Goal: Information Seeking & Learning: Learn about a topic

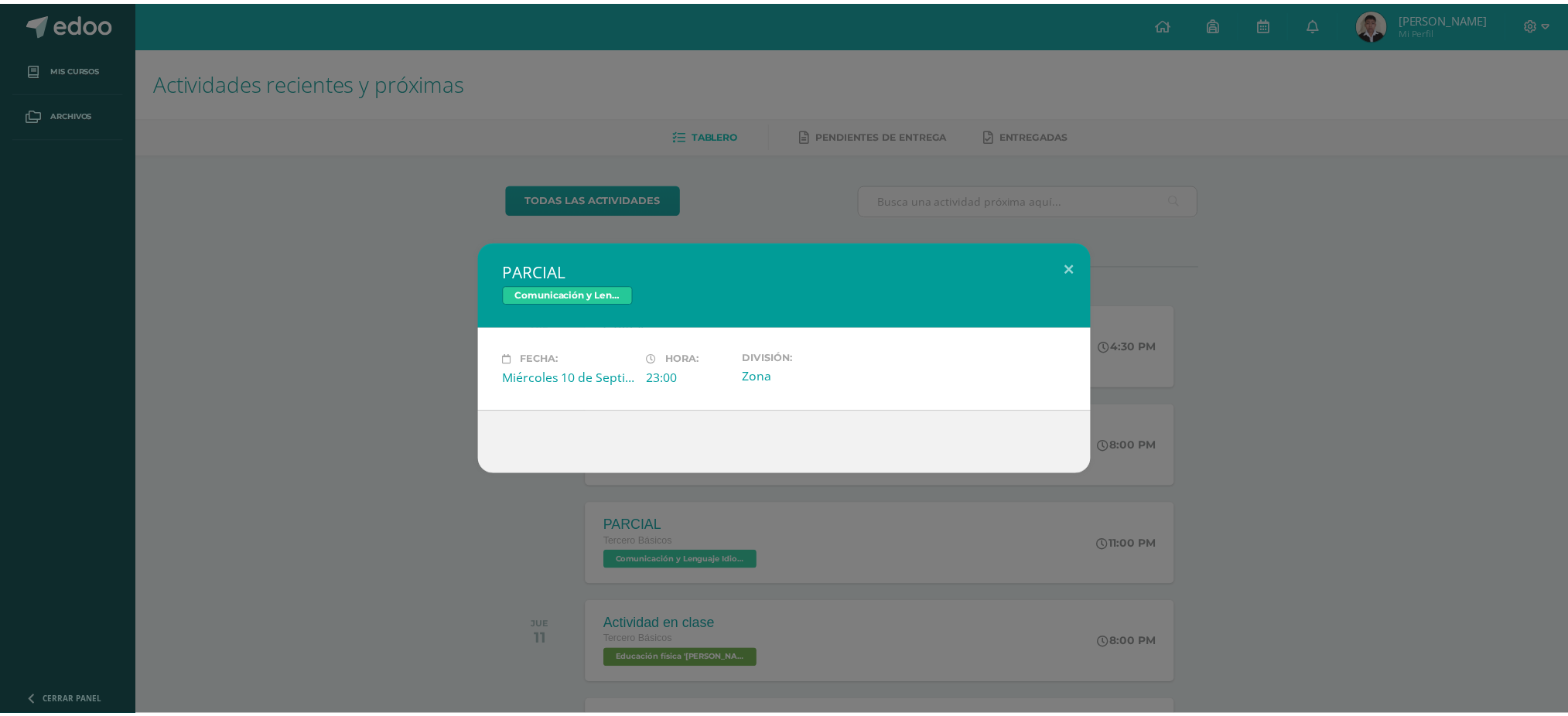
scroll to position [257, 0]
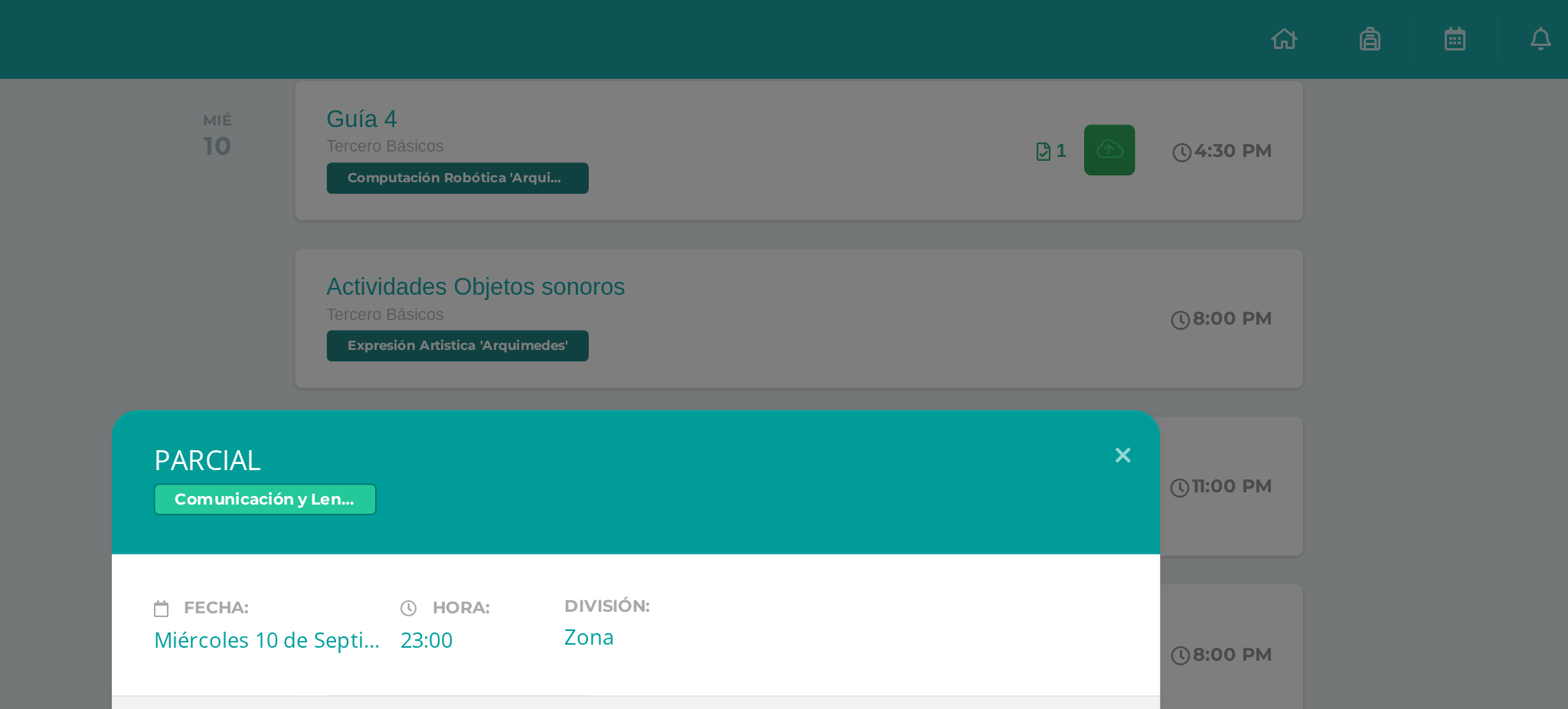
click at [1073, 226] on div "PARCIAL Comunicación y Lenguaje Idioma Extranjero Fecha: [DATE] Hora: 23:00 Div…" at bounding box center [784, 354] width 1568 height 709
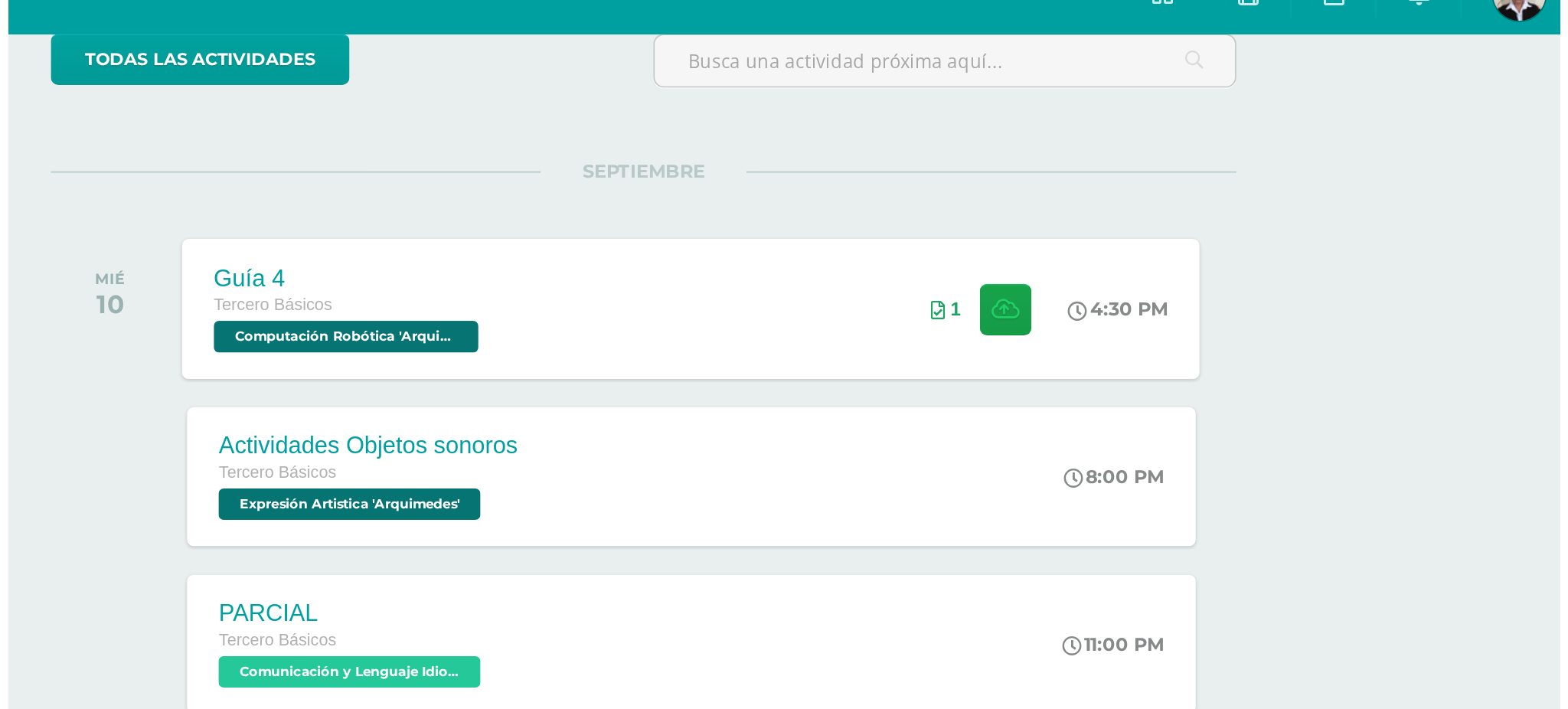
scroll to position [136, 0]
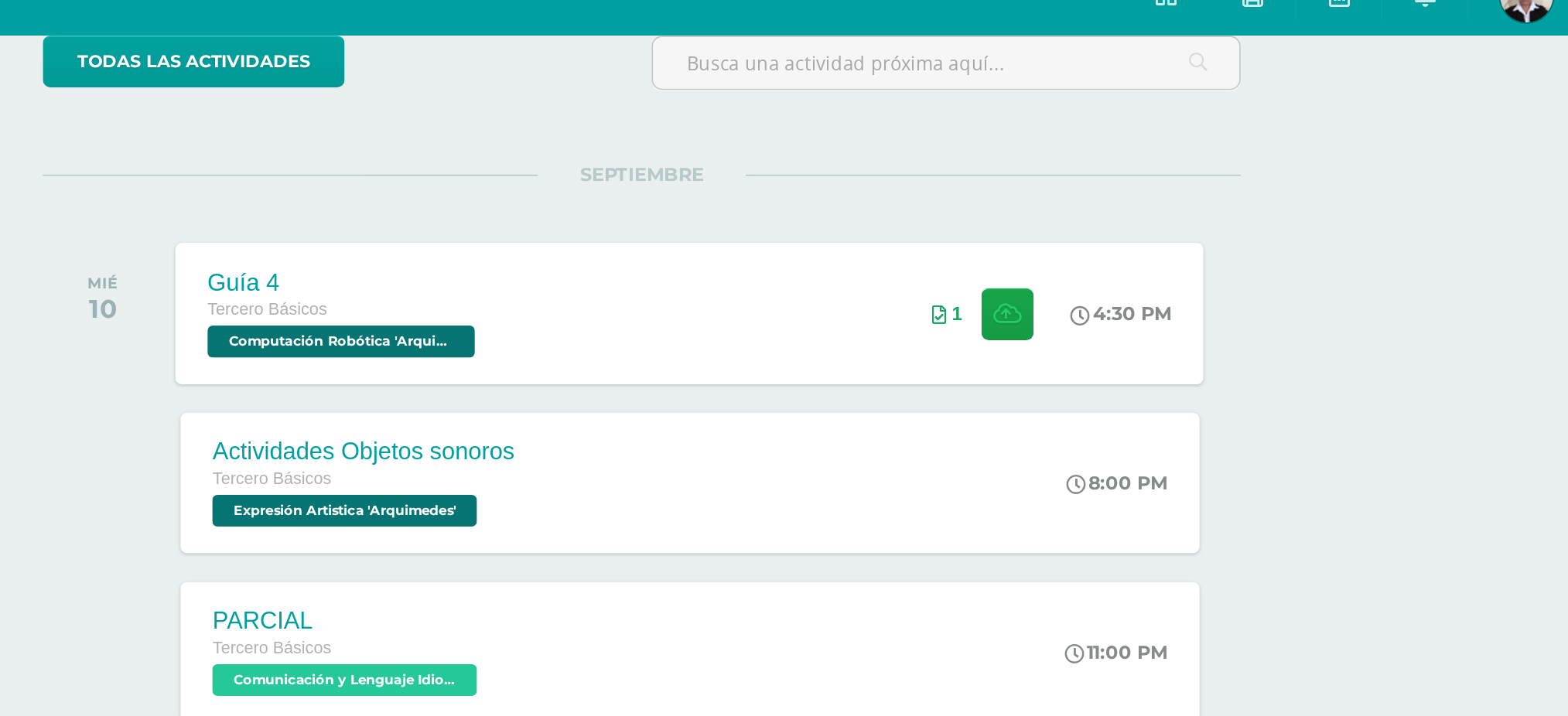
click at [693, 224] on span "Computación Robótica 'Arquimedes'" at bounding box center [677, 224] width 156 height 19
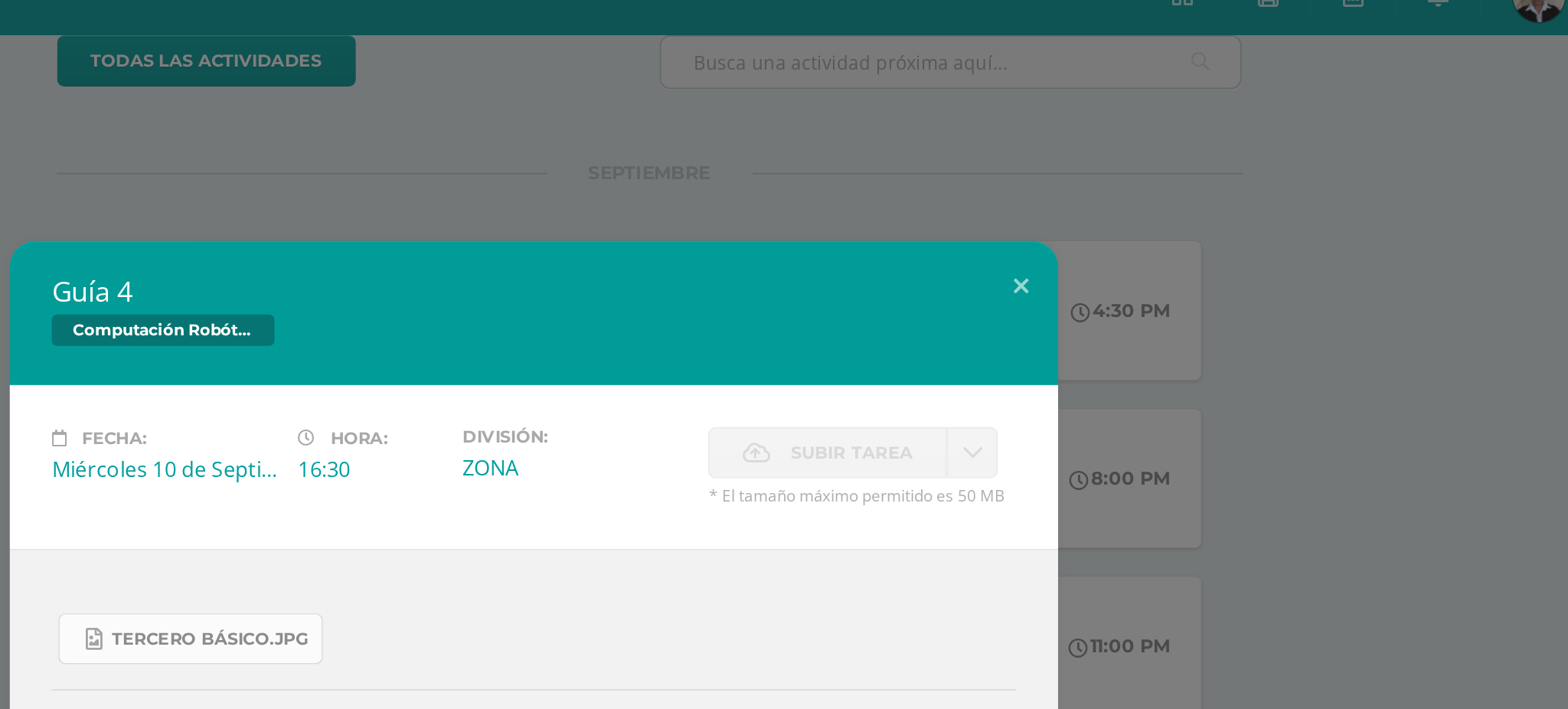
click at [632, 397] on span "Tercero Básico.jpg" at bounding box center [595, 398] width 115 height 12
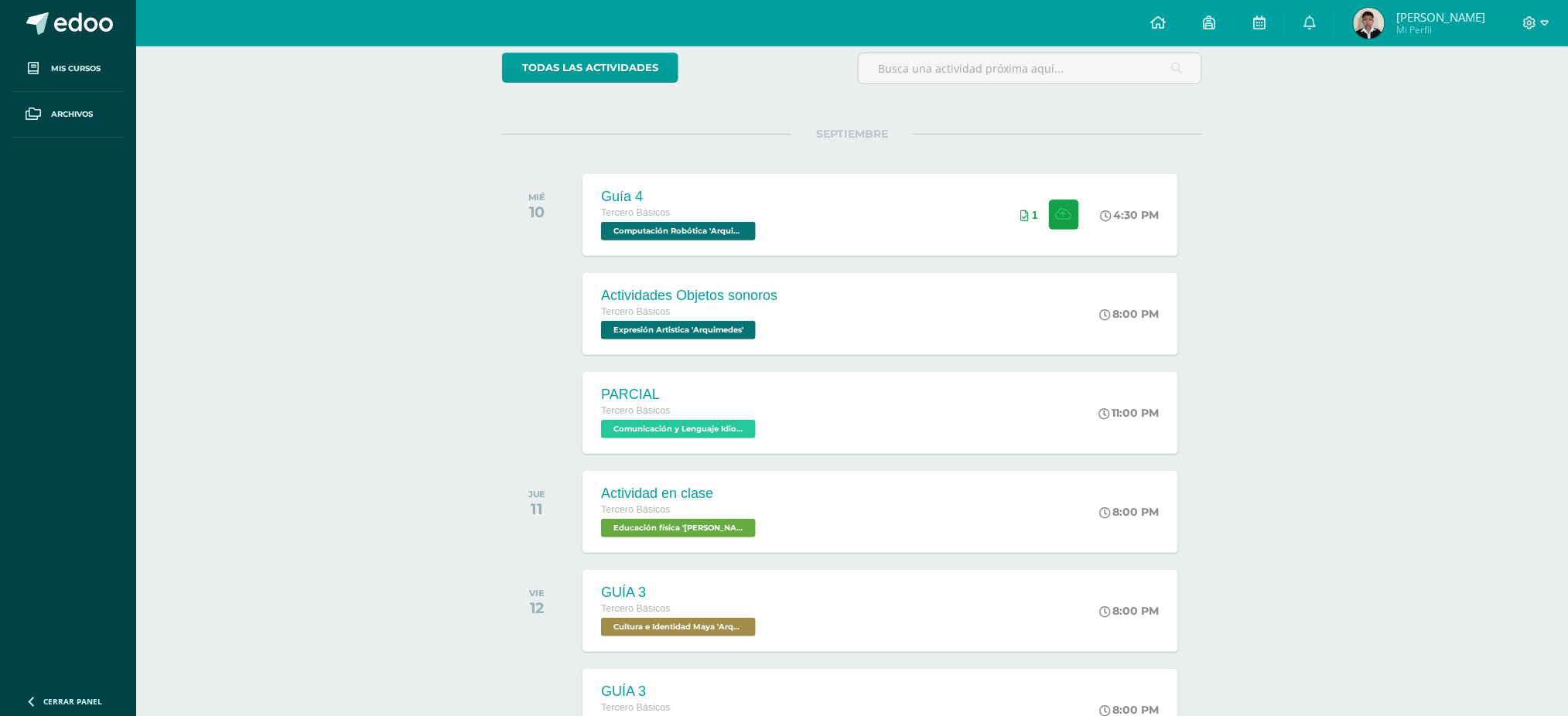
scroll to position [134, 0]
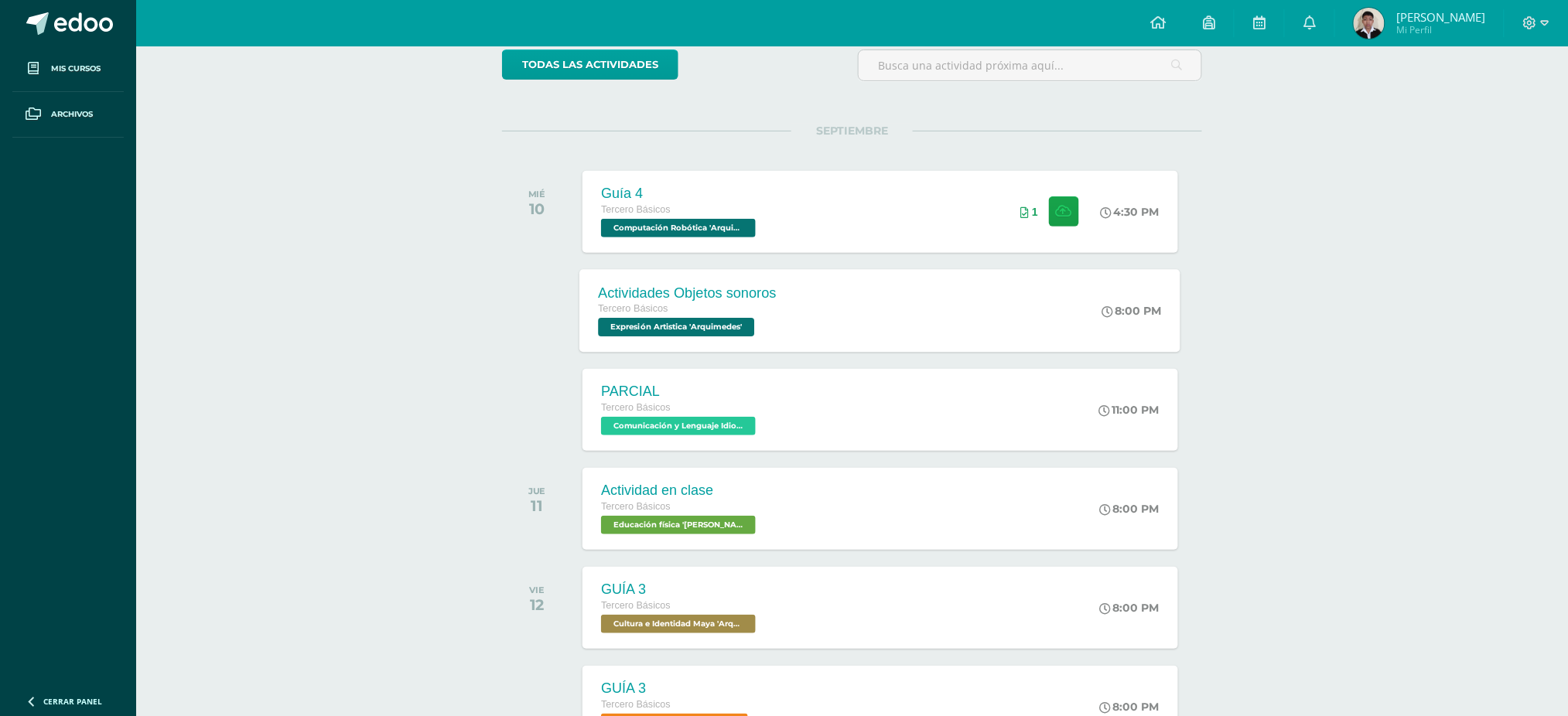
click at [712, 320] on span "Expresión Artistica 'Arquimedes'" at bounding box center [677, 327] width 156 height 19
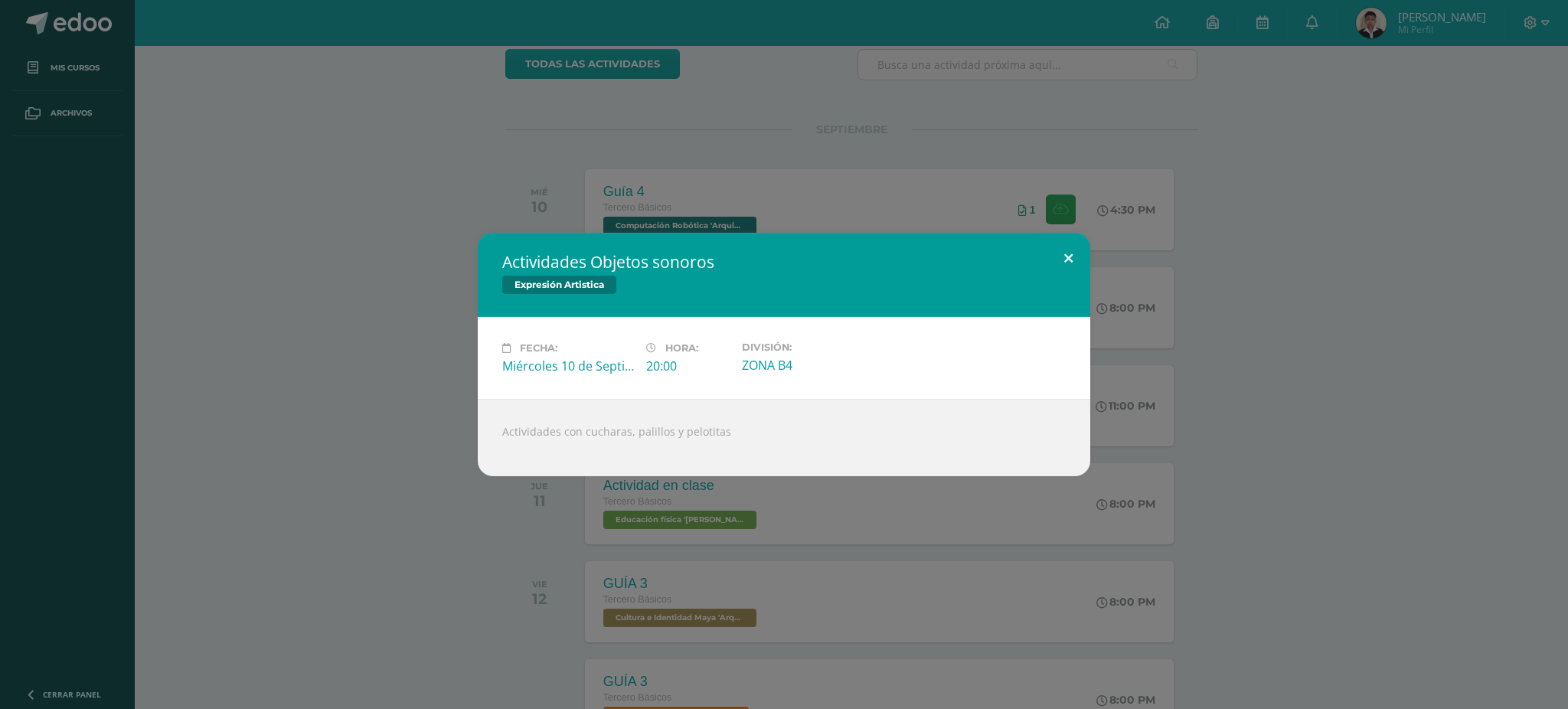
click at [1066, 253] on button at bounding box center [1068, 258] width 44 height 52
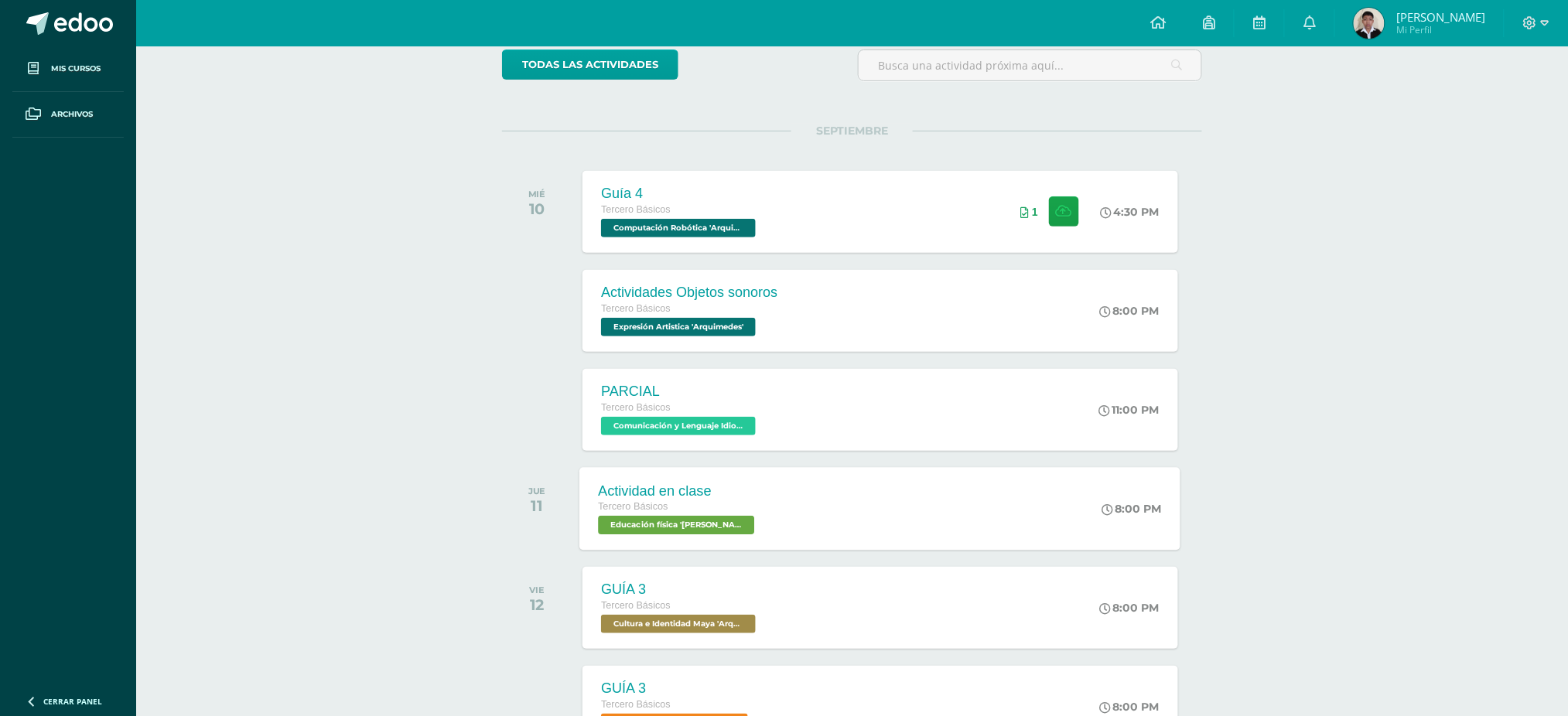
scroll to position [206, 0]
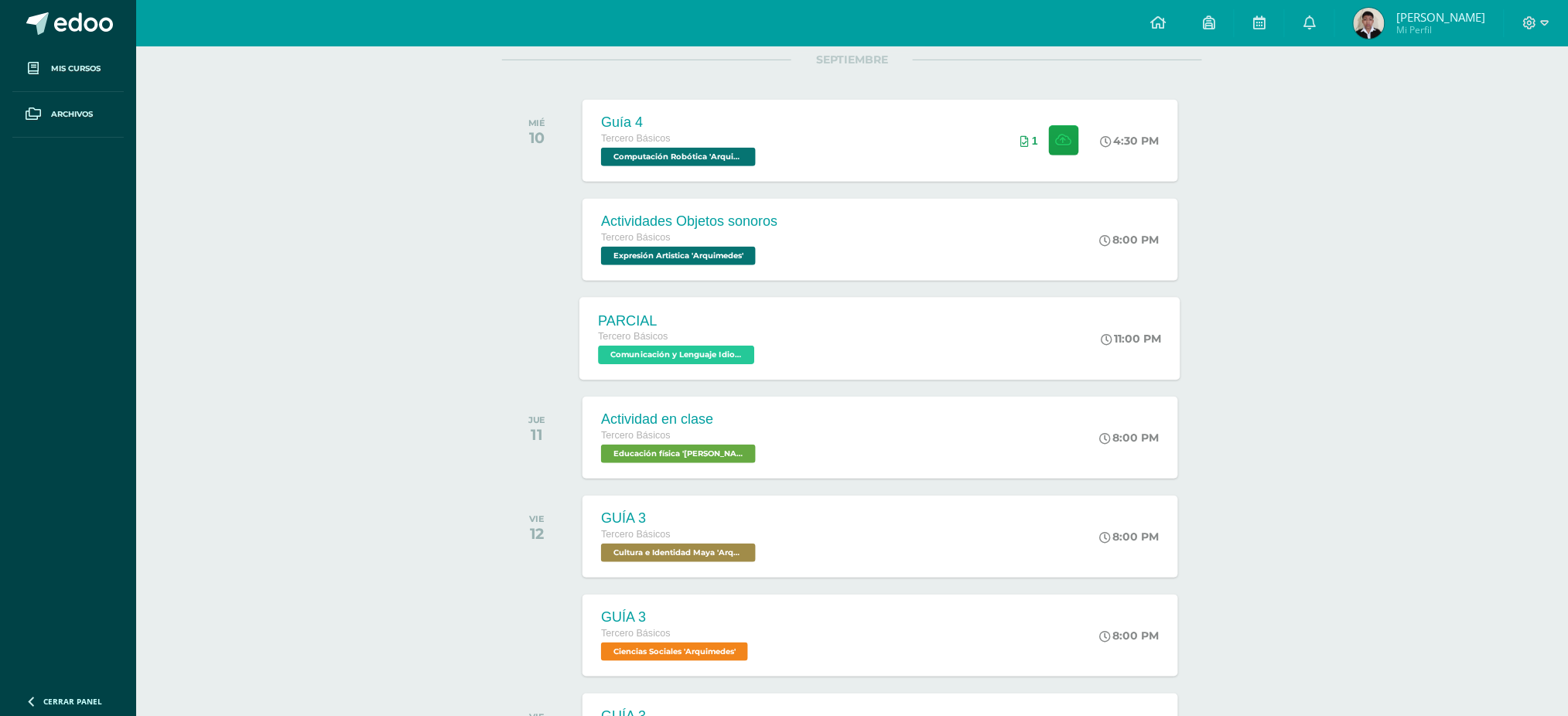
click at [730, 348] on span "Comunicación y Lenguaje Idioma Extranjero 'Arquimedes'" at bounding box center [677, 355] width 156 height 19
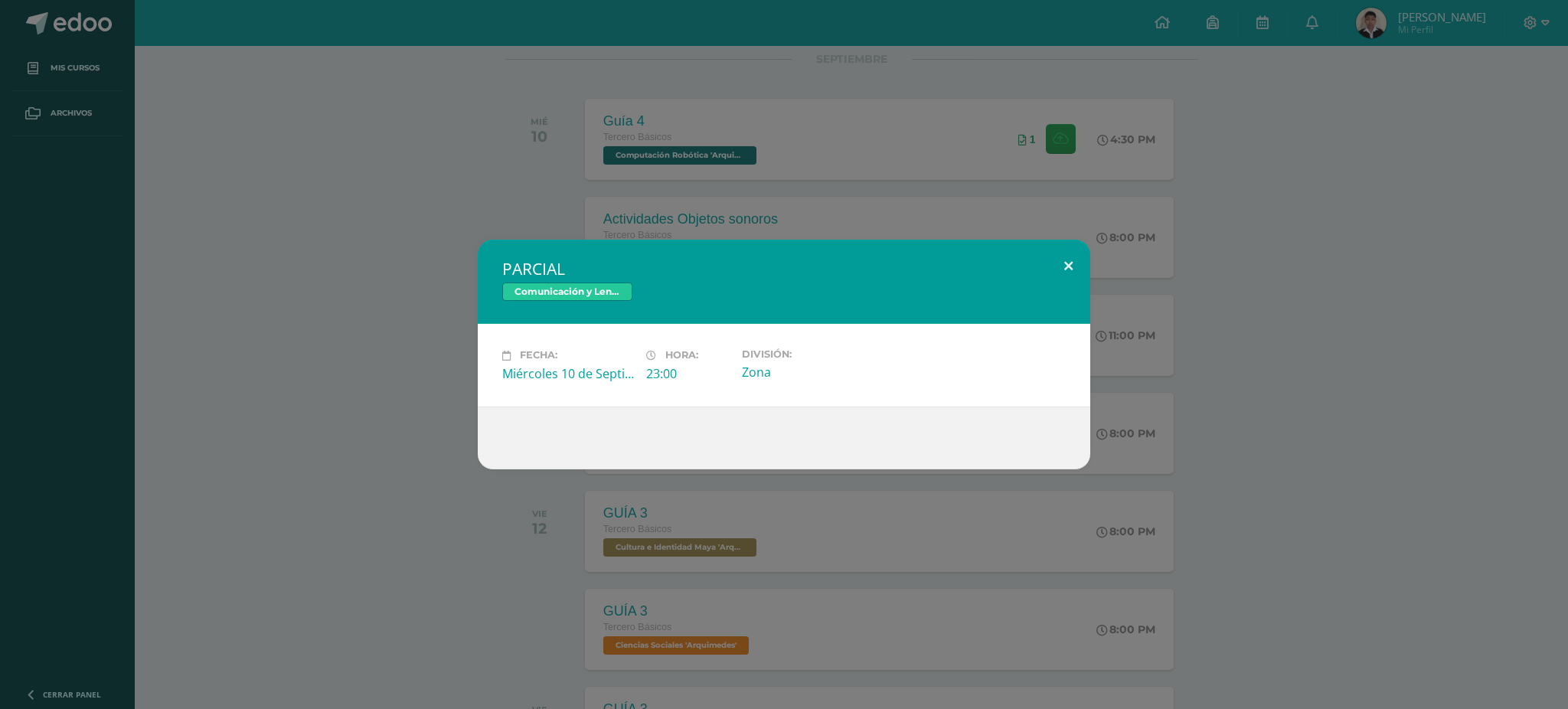
click at [1072, 260] on button at bounding box center [1068, 265] width 44 height 52
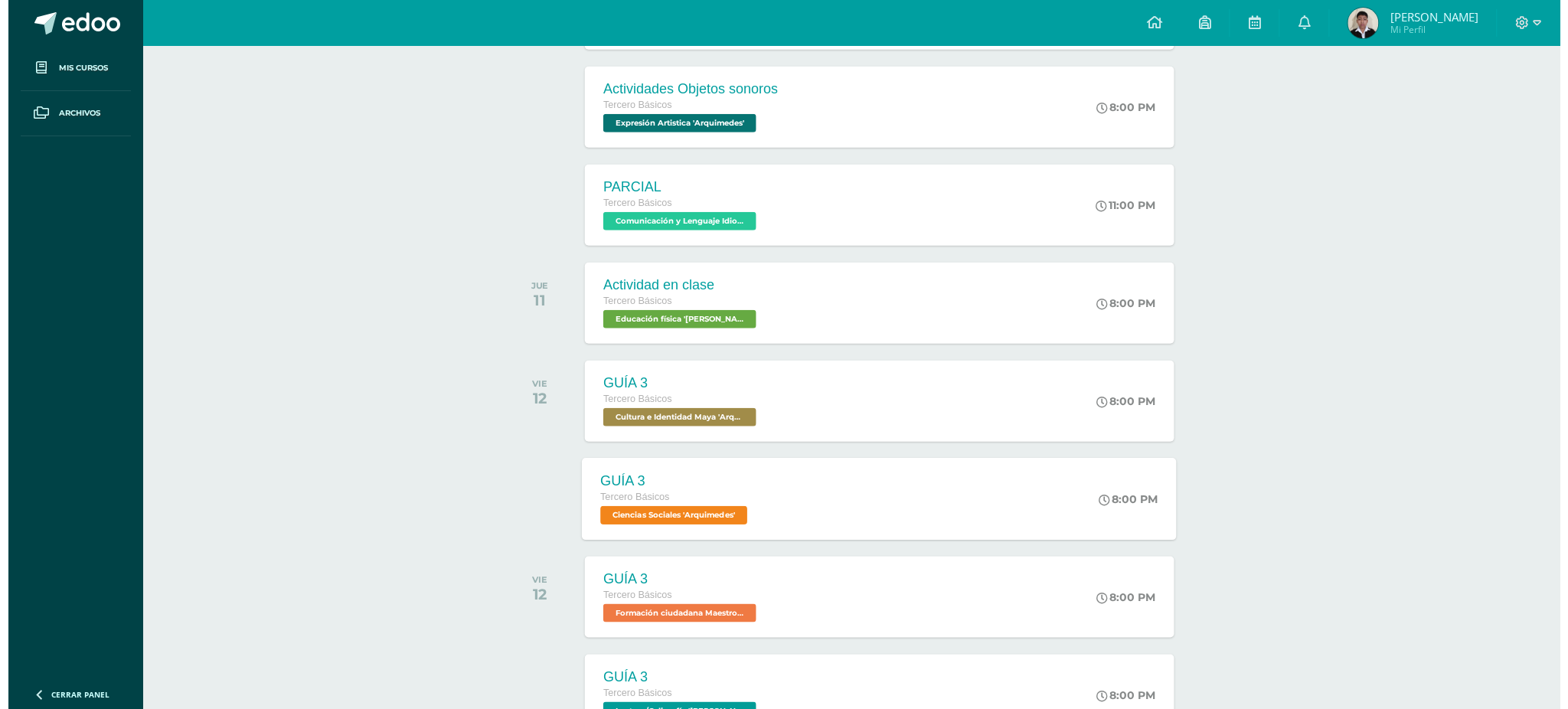
scroll to position [339, 0]
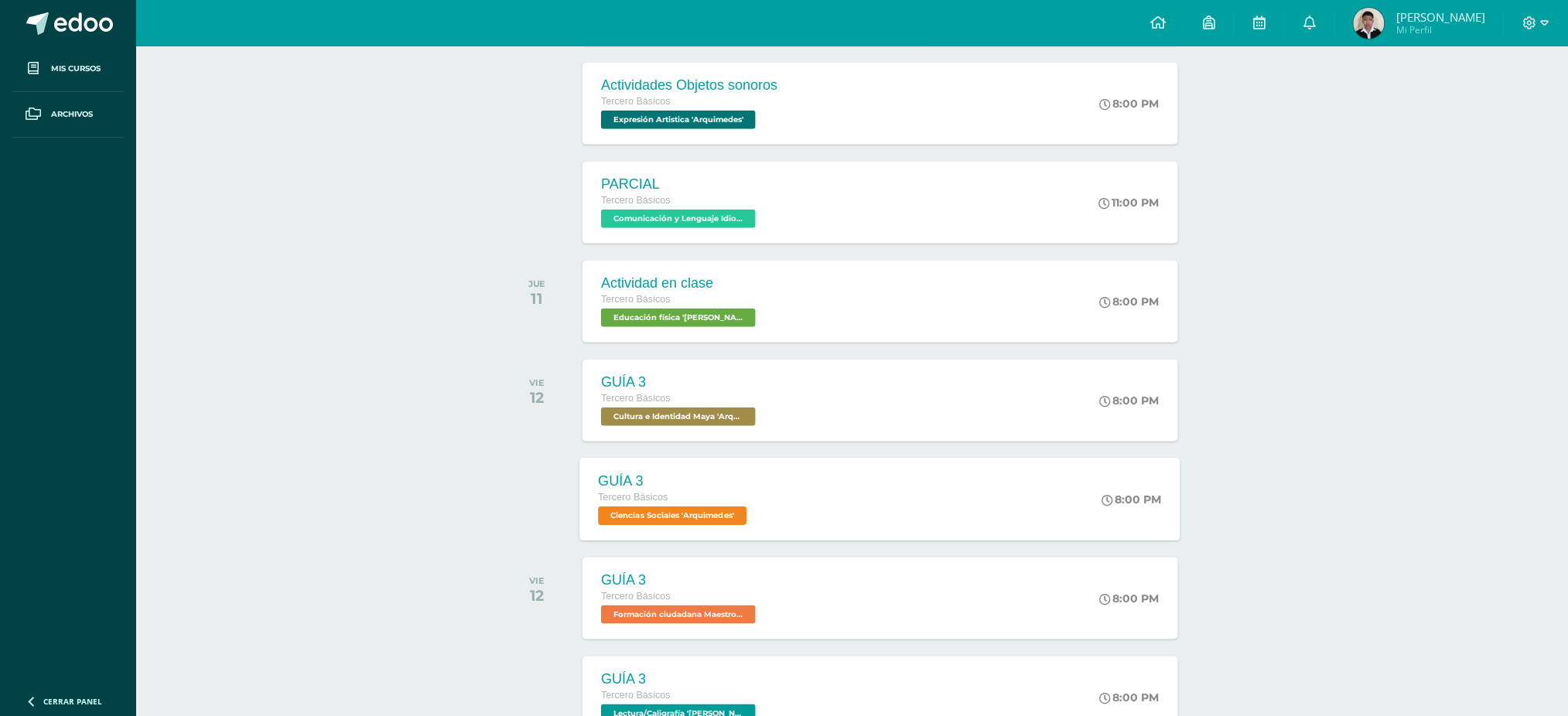
click at [708, 515] on span "Ciencias Sociales 'Arquimedes'" at bounding box center [673, 516] width 149 height 19
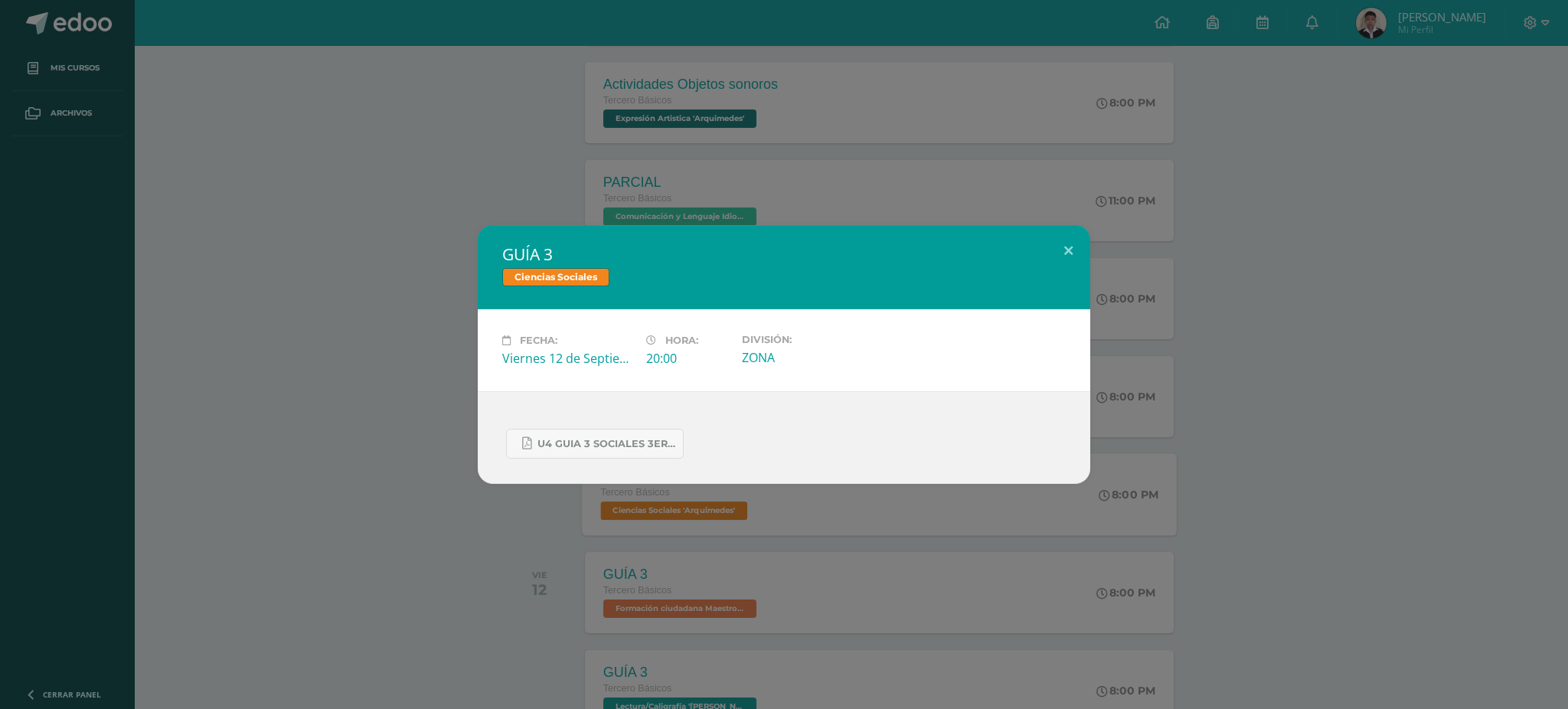
click at [701, 510] on div "GUÍA 3 Ciencias Sociales Fecha: Viernes 12 de Septiembre Hora: 20:00 División: …" at bounding box center [784, 354] width 1568 height 709
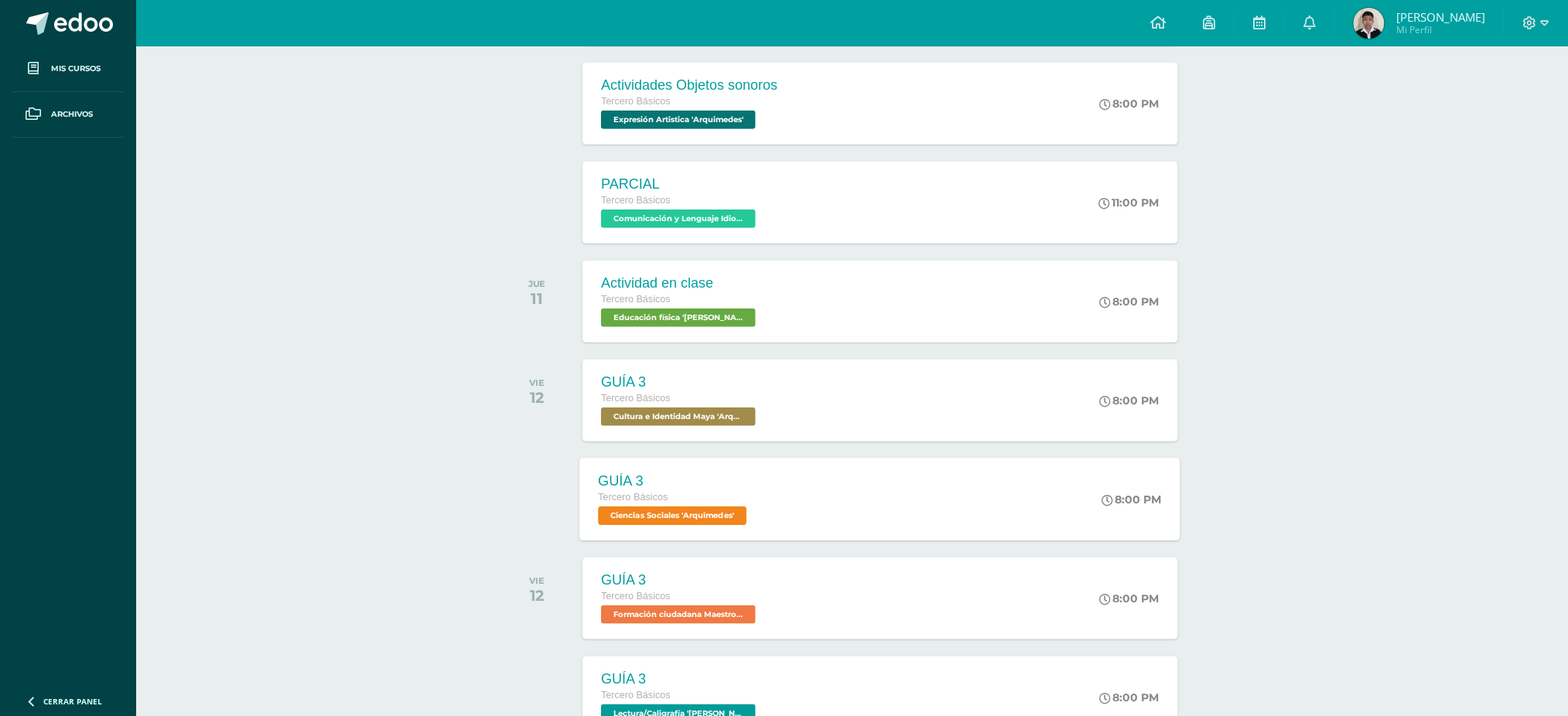
click at [708, 515] on span "Ciencias Sociales 'Arquimedes'" at bounding box center [673, 516] width 149 height 19
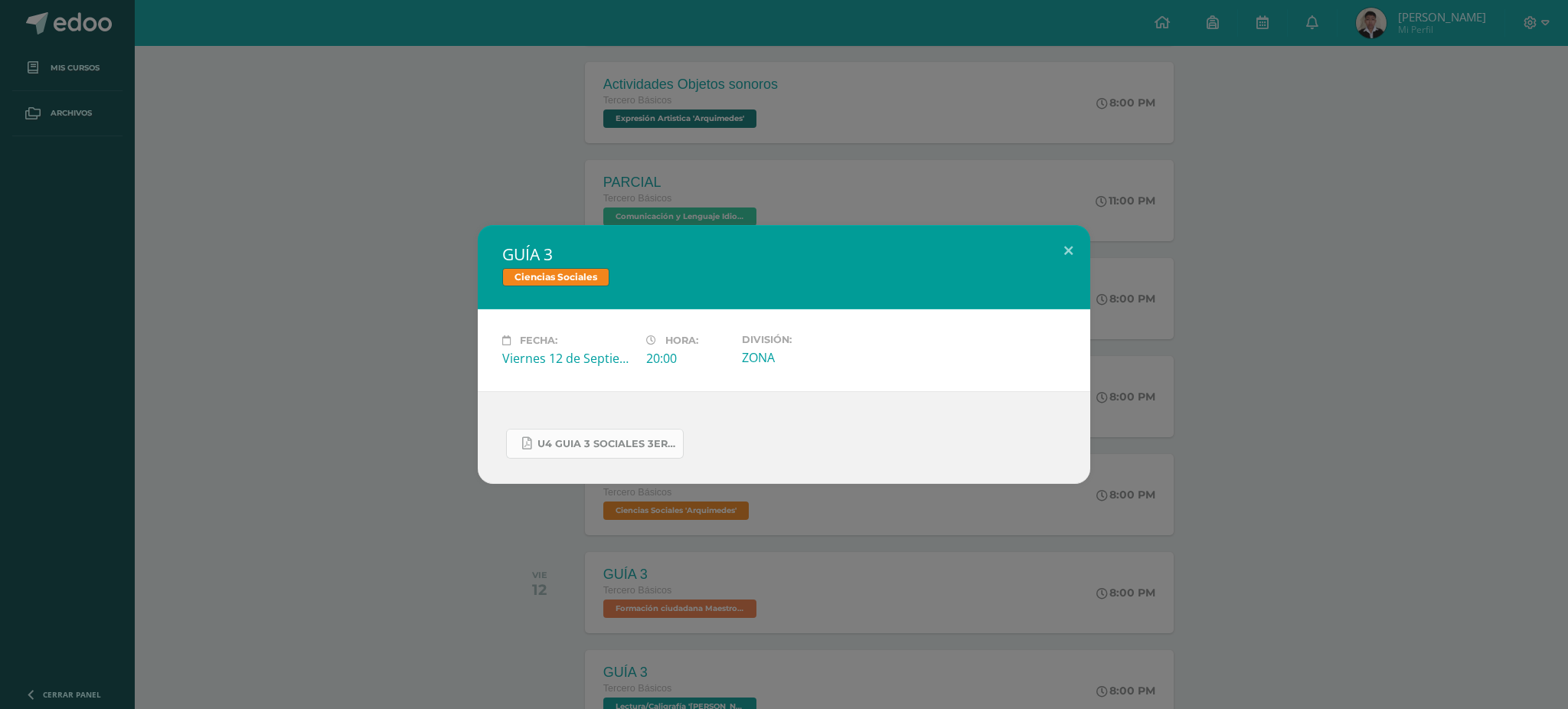
click at [635, 445] on span "U4 GUIA 3 SOCIALES 3ero.pdf" at bounding box center [606, 444] width 138 height 12
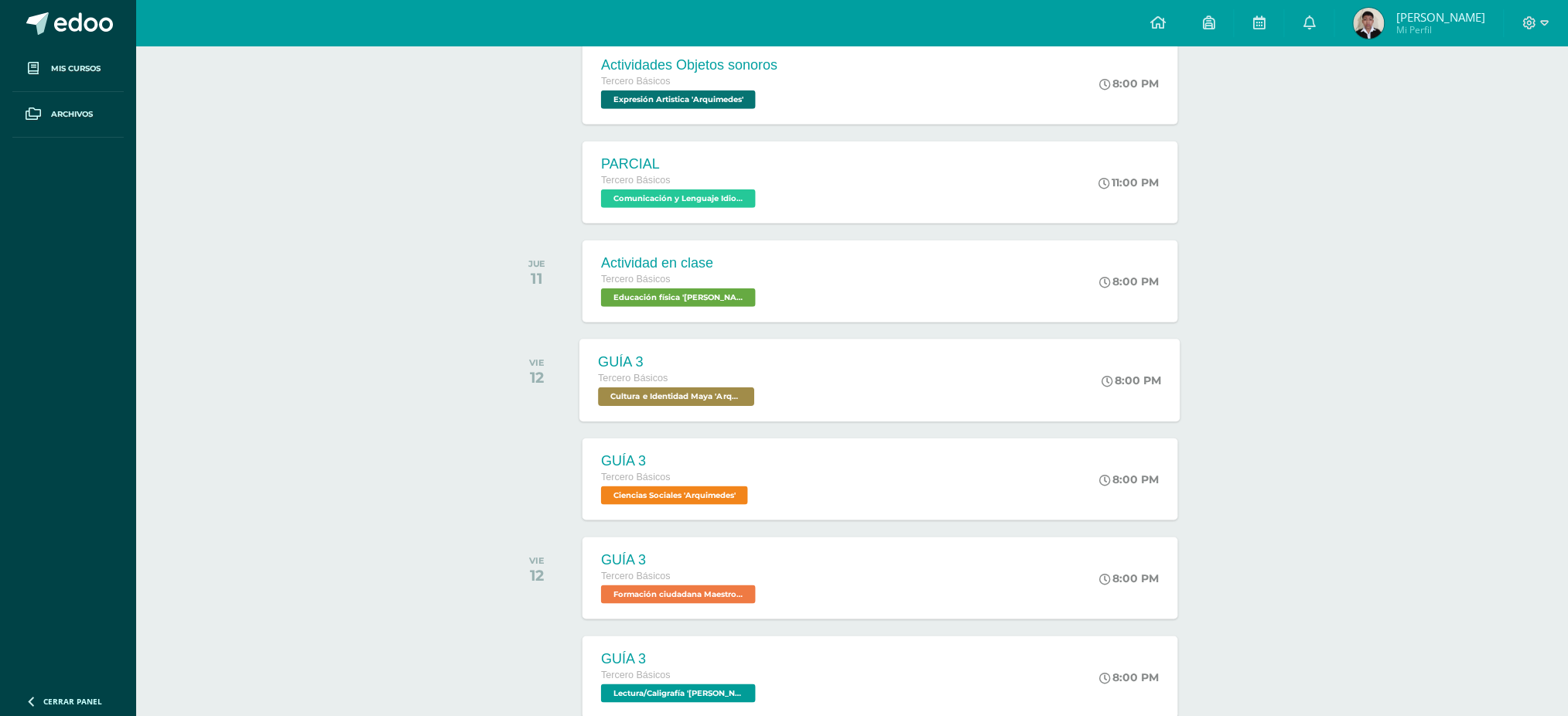
scroll to position [490, 0]
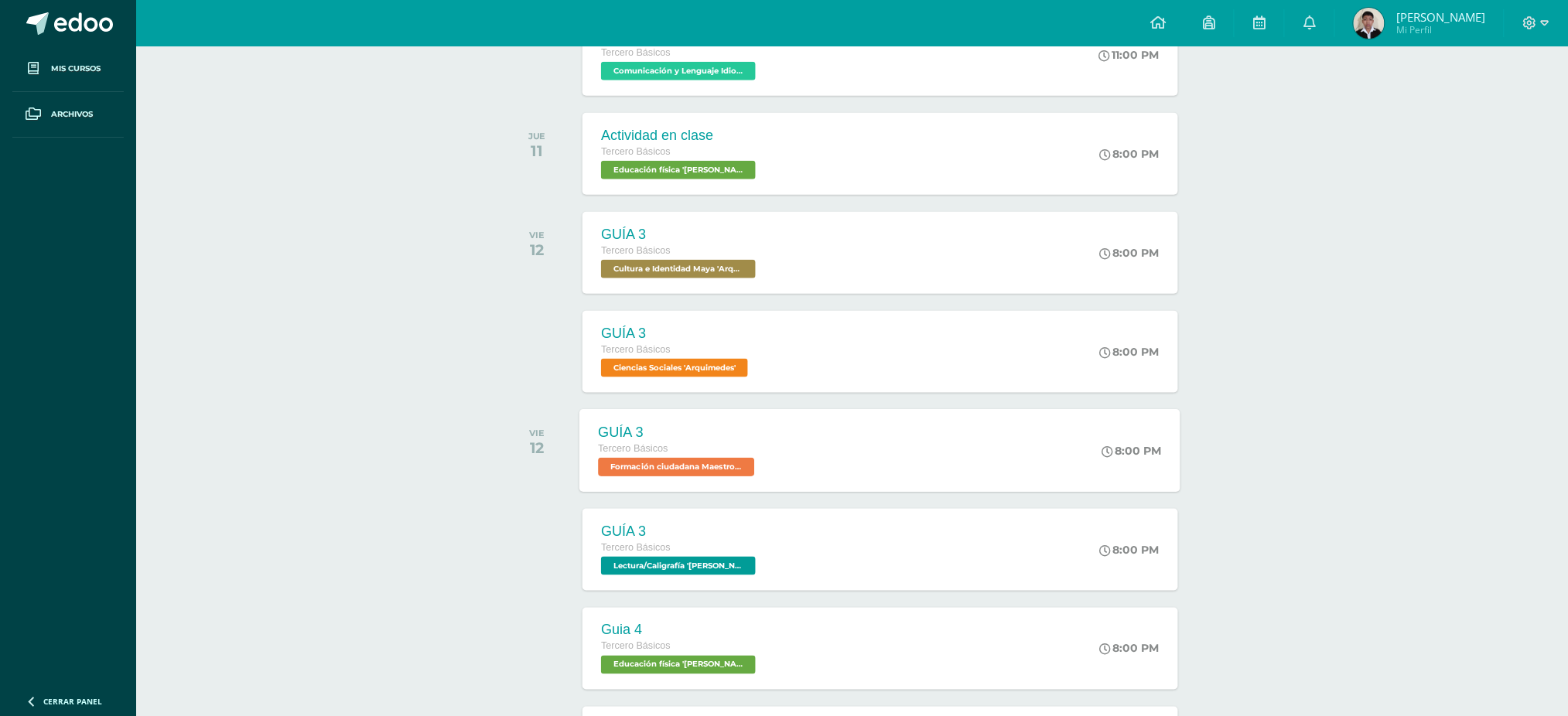
click at [675, 467] on span "Formación ciudadana Maestro Guía 'Arquimedes'" at bounding box center [677, 467] width 156 height 19
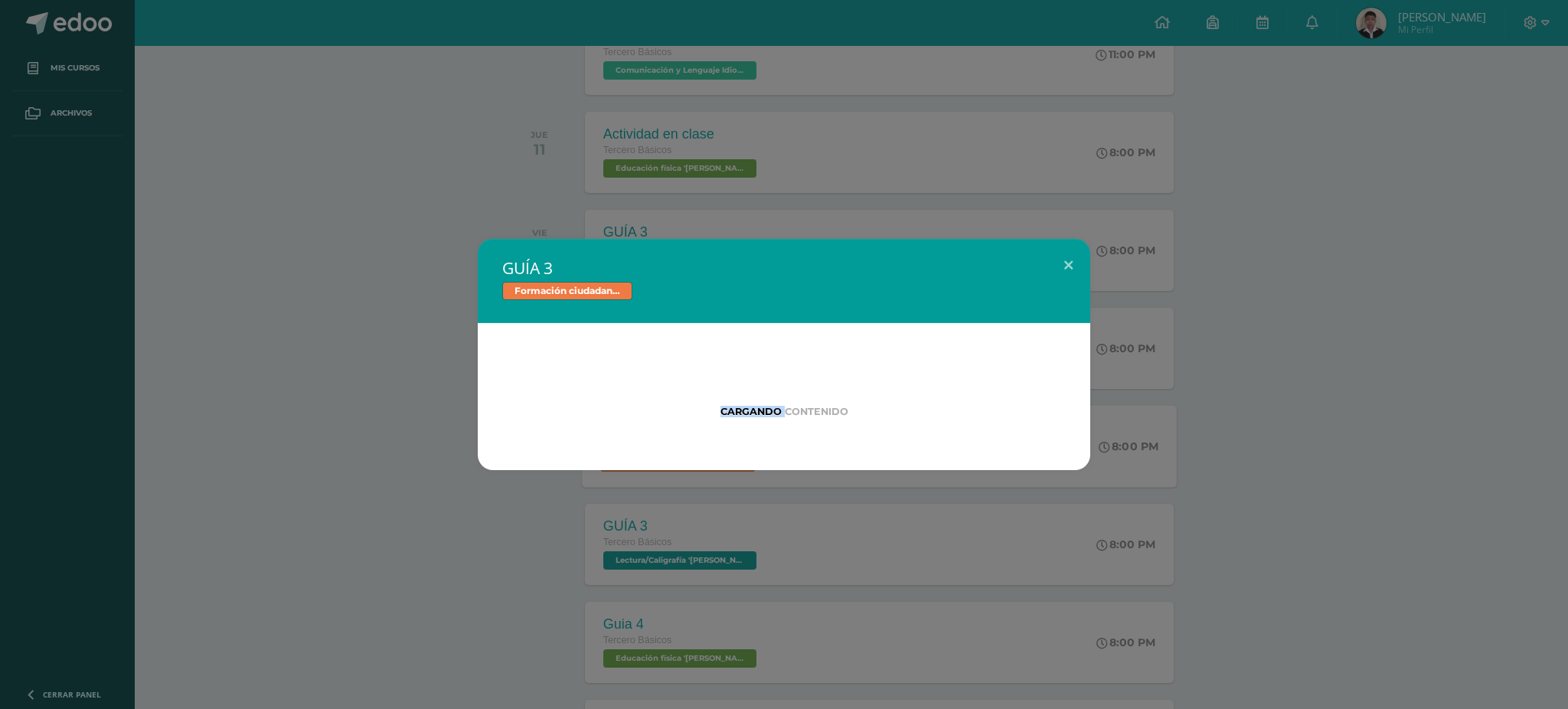
click at [668, 462] on div "Cargando contenido" at bounding box center [784, 397] width 612 height 147
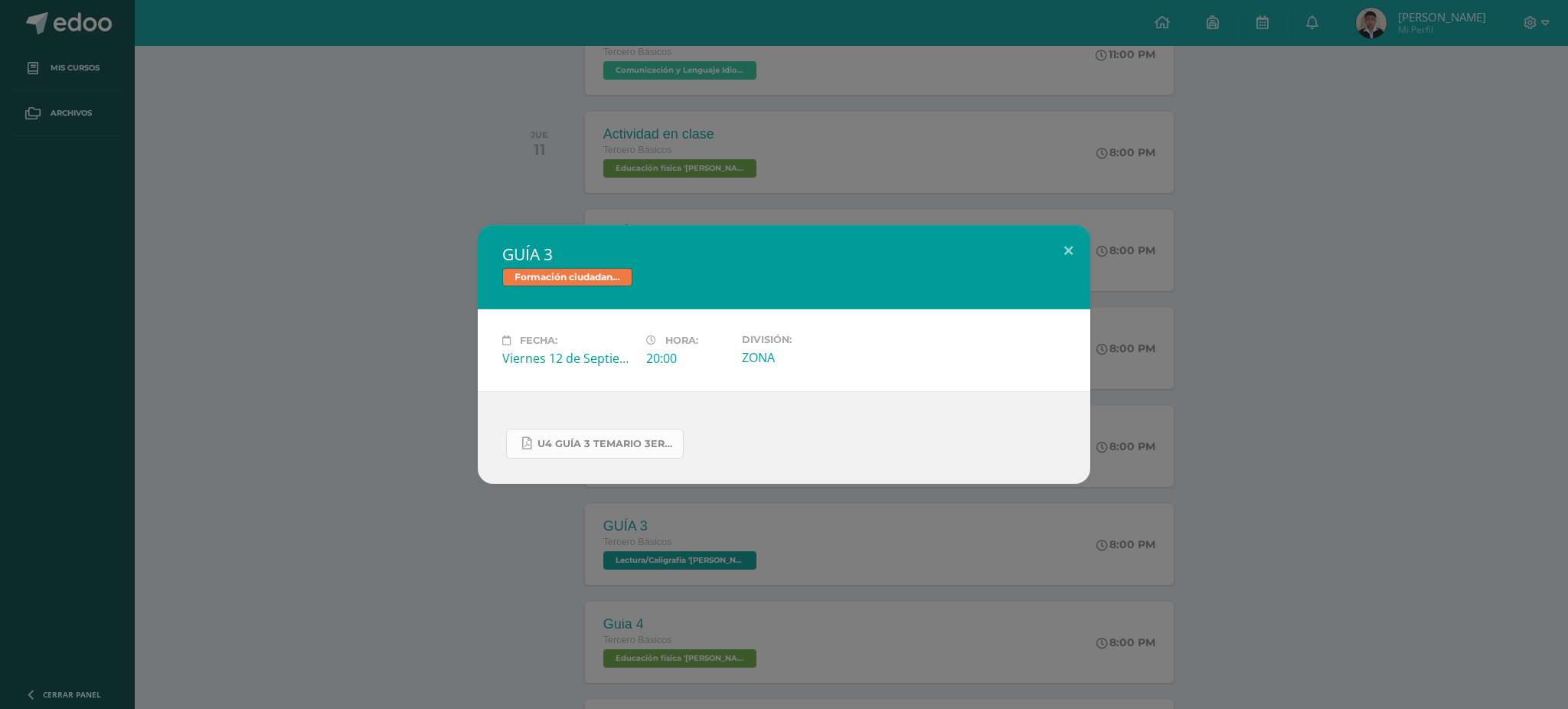
click at [633, 448] on span "U4 GUÍA 3 TEMARIO 3ERO.pdf" at bounding box center [606, 444] width 138 height 12
click at [1064, 244] on button at bounding box center [1068, 251] width 44 height 52
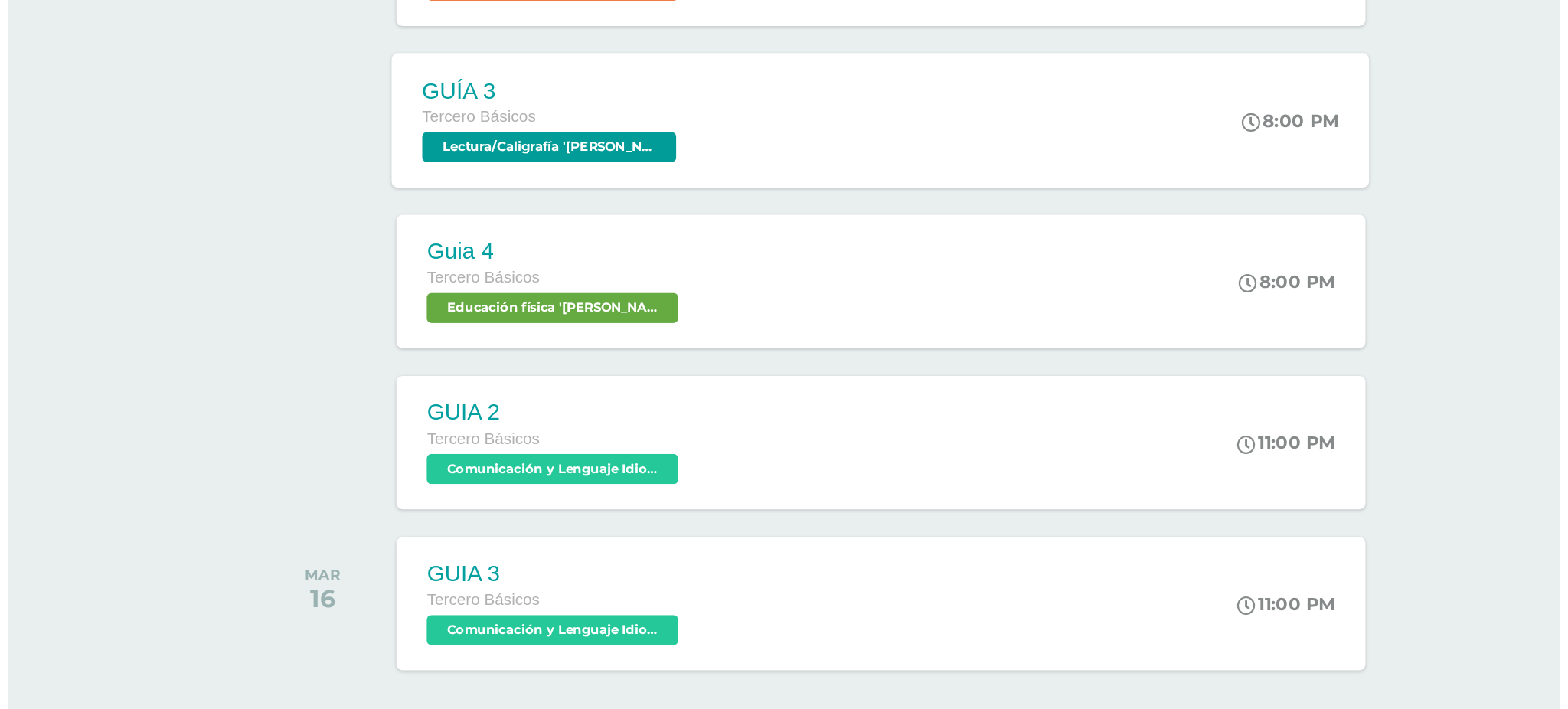
scroll to position [742, 0]
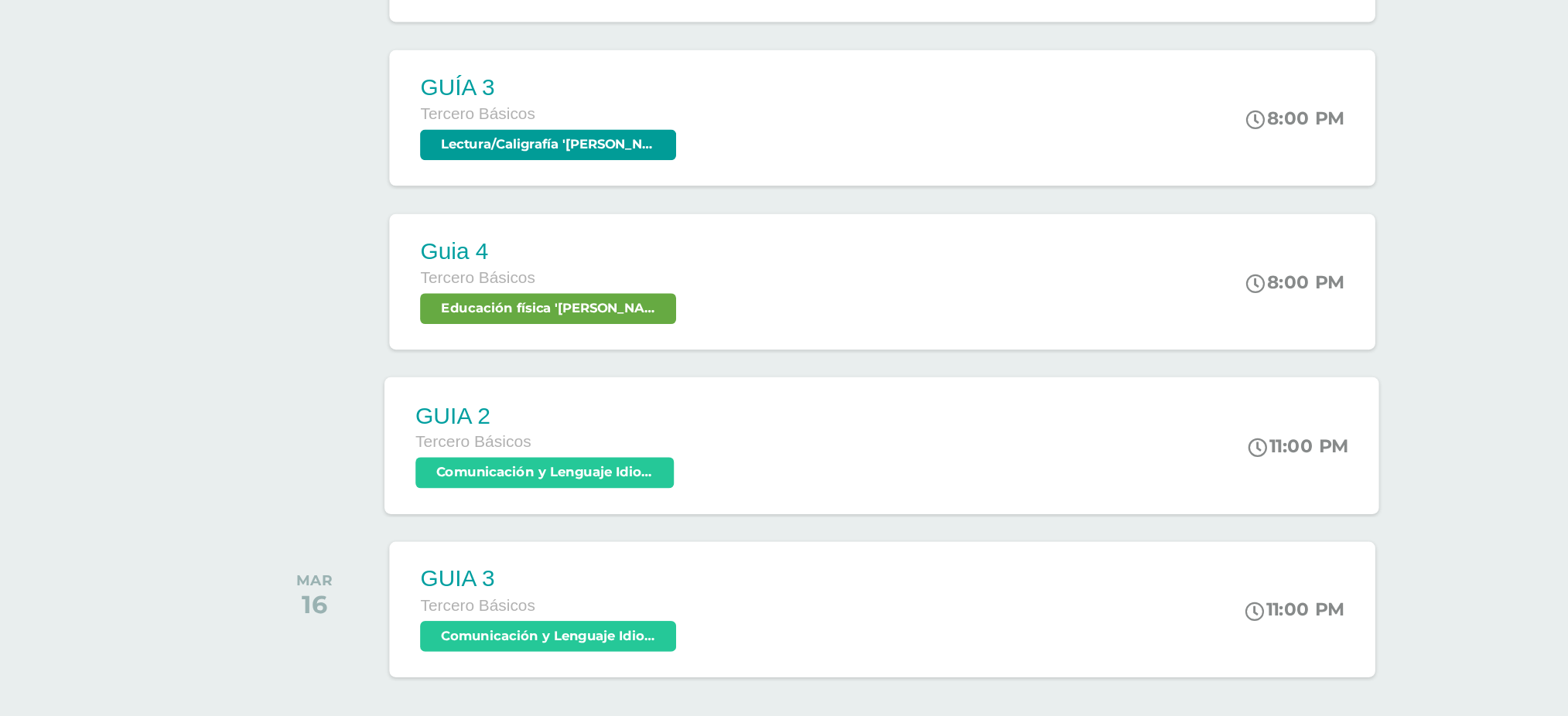
click at [730, 507] on span "Comunicación y Lenguaje Idioma Extranjero 'Arquimedes'" at bounding box center [677, 504] width 156 height 19
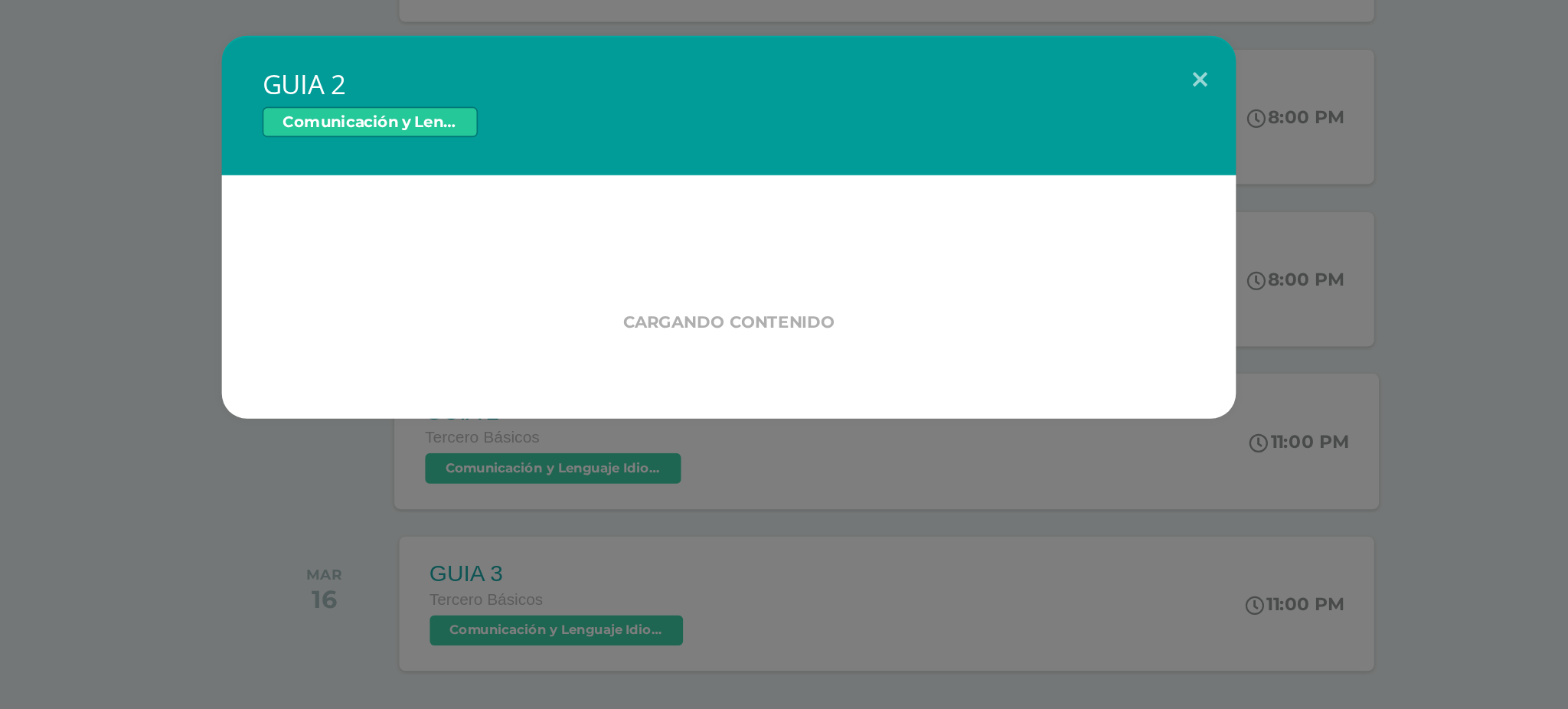
click at [722, 502] on div "GUIA 2 Comunicación y Lenguaje Idioma Extranjero Cargando contenido Loading..." at bounding box center [784, 354] width 1568 height 709
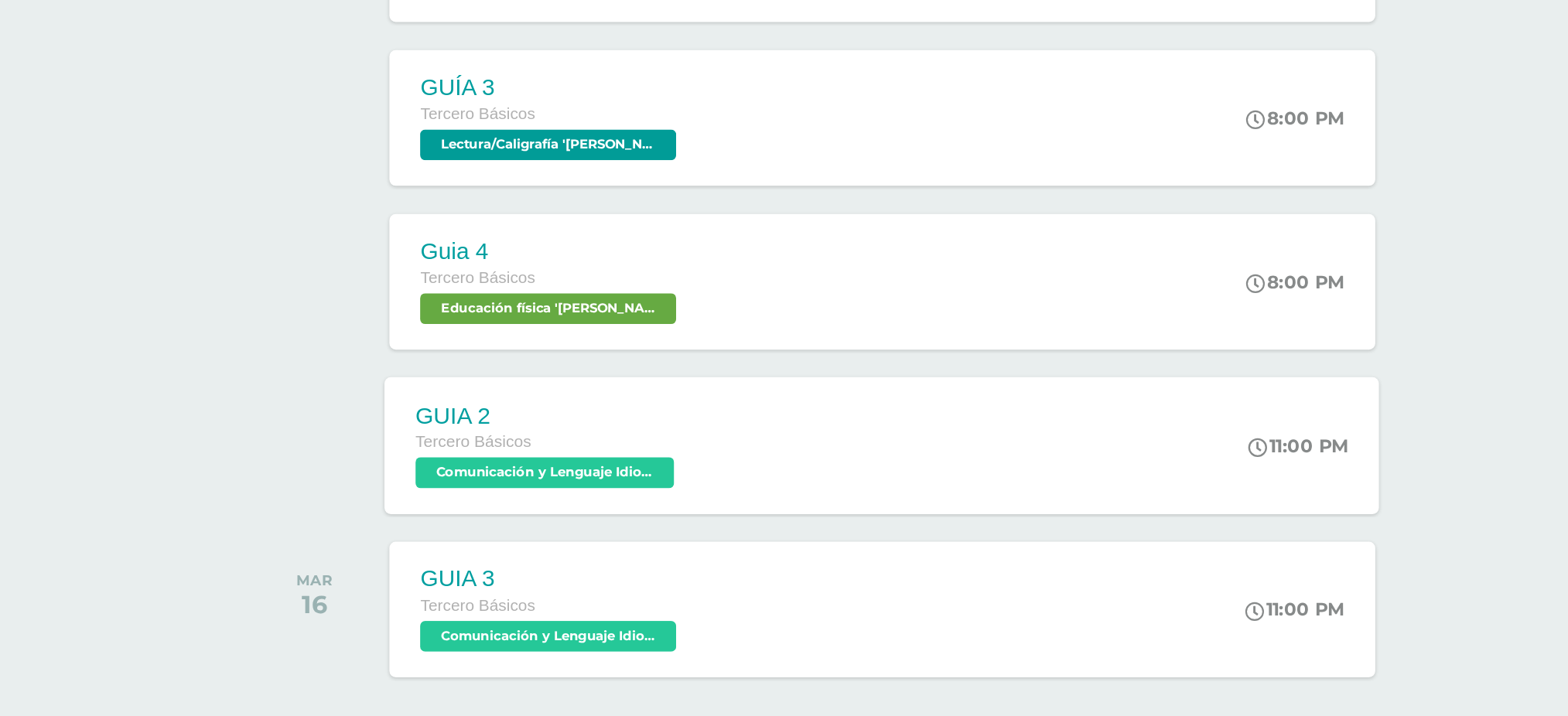
click at [730, 507] on span "Comunicación y Lenguaje Idioma Extranjero 'Arquimedes'" at bounding box center [677, 504] width 156 height 19
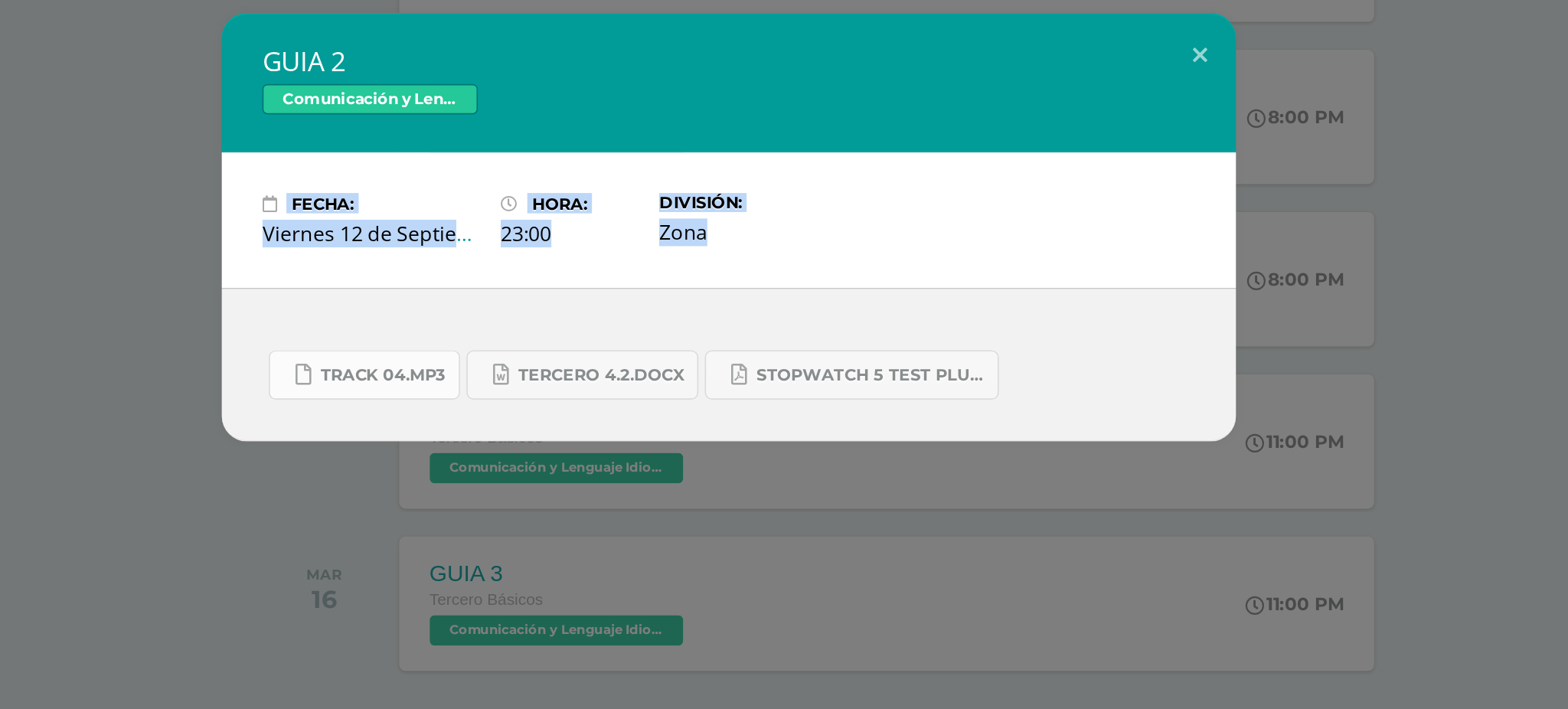
click at [584, 446] on span "Track 04.mp3" at bounding box center [575, 444] width 76 height 12
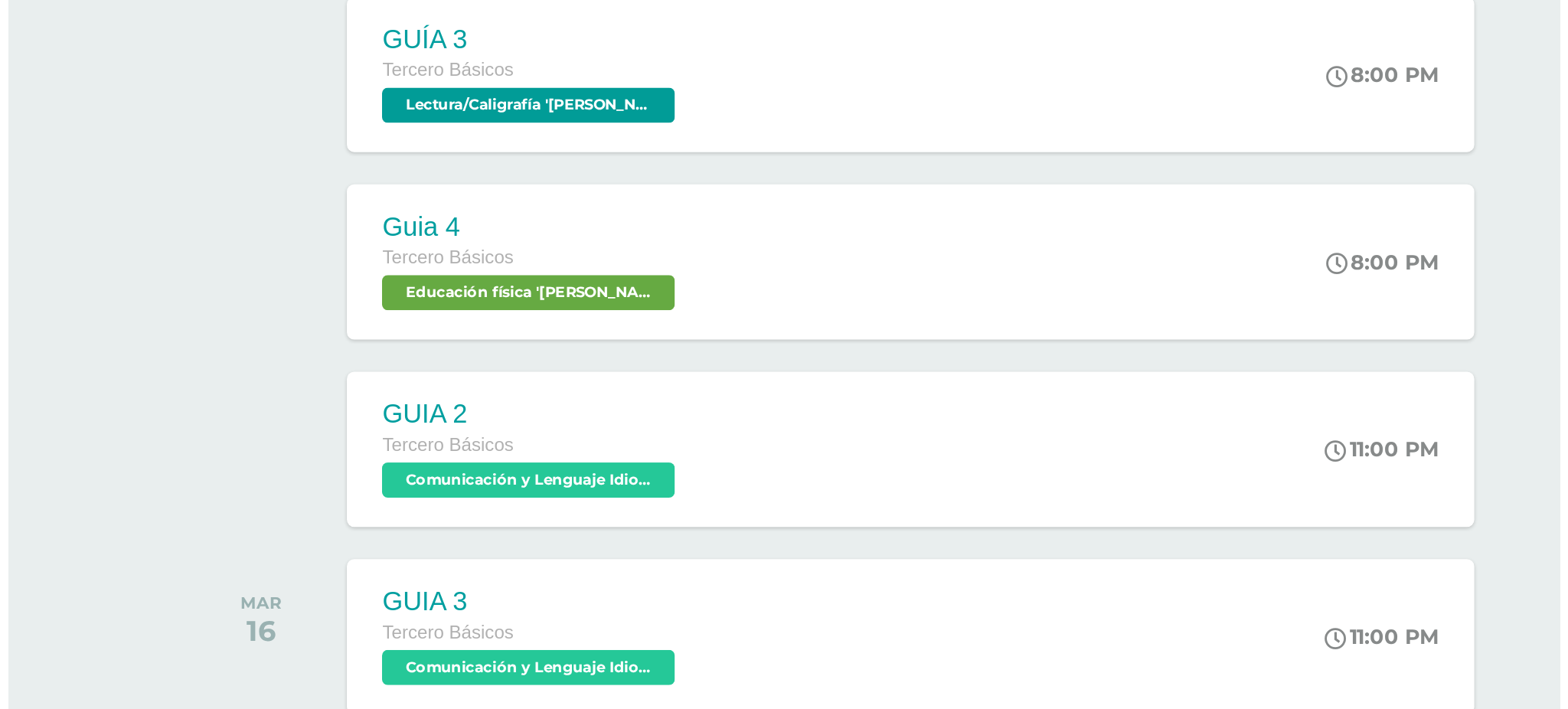
scroll to position [653, 0]
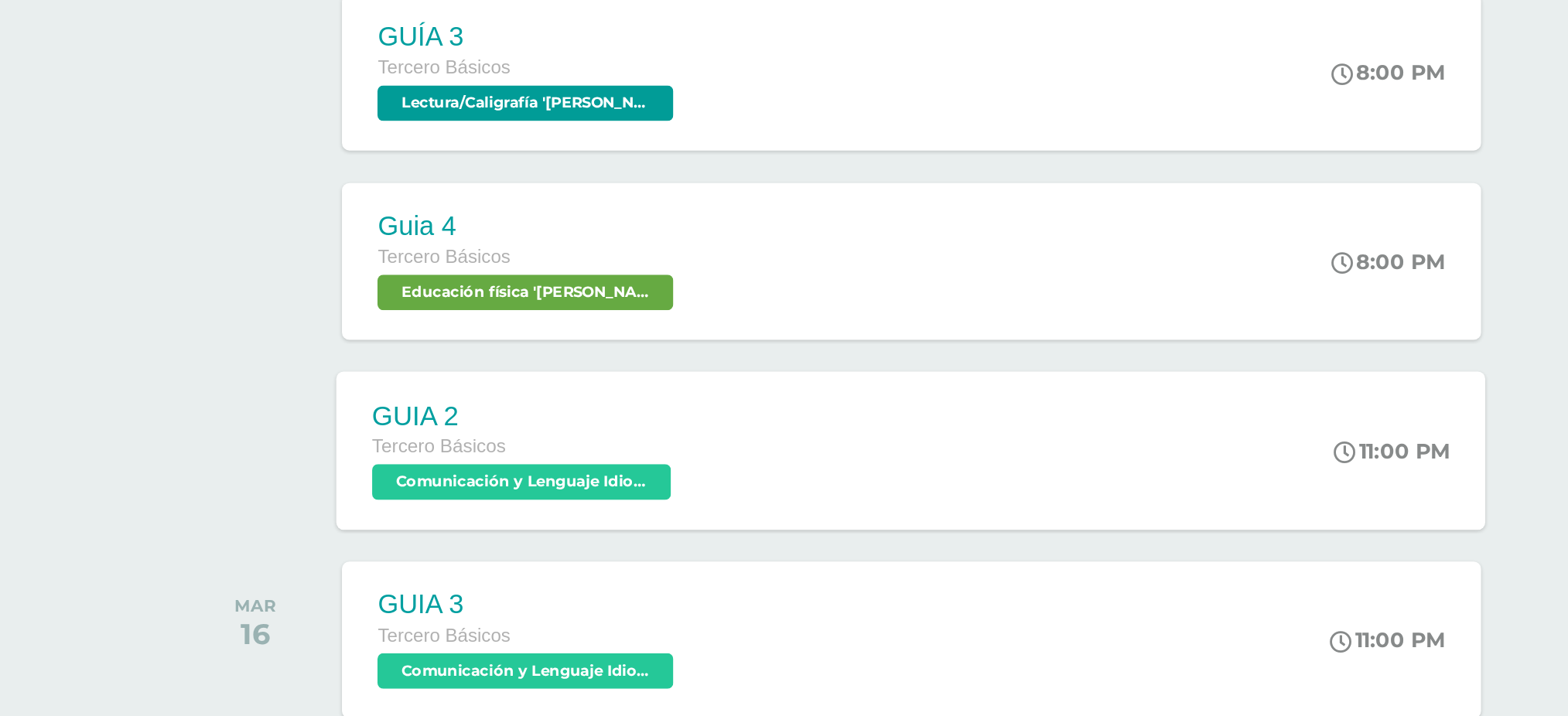
click at [716, 594] on span "Comunicación y Lenguaje Idioma Extranjero 'Arquimedes'" at bounding box center [677, 594] width 156 height 19
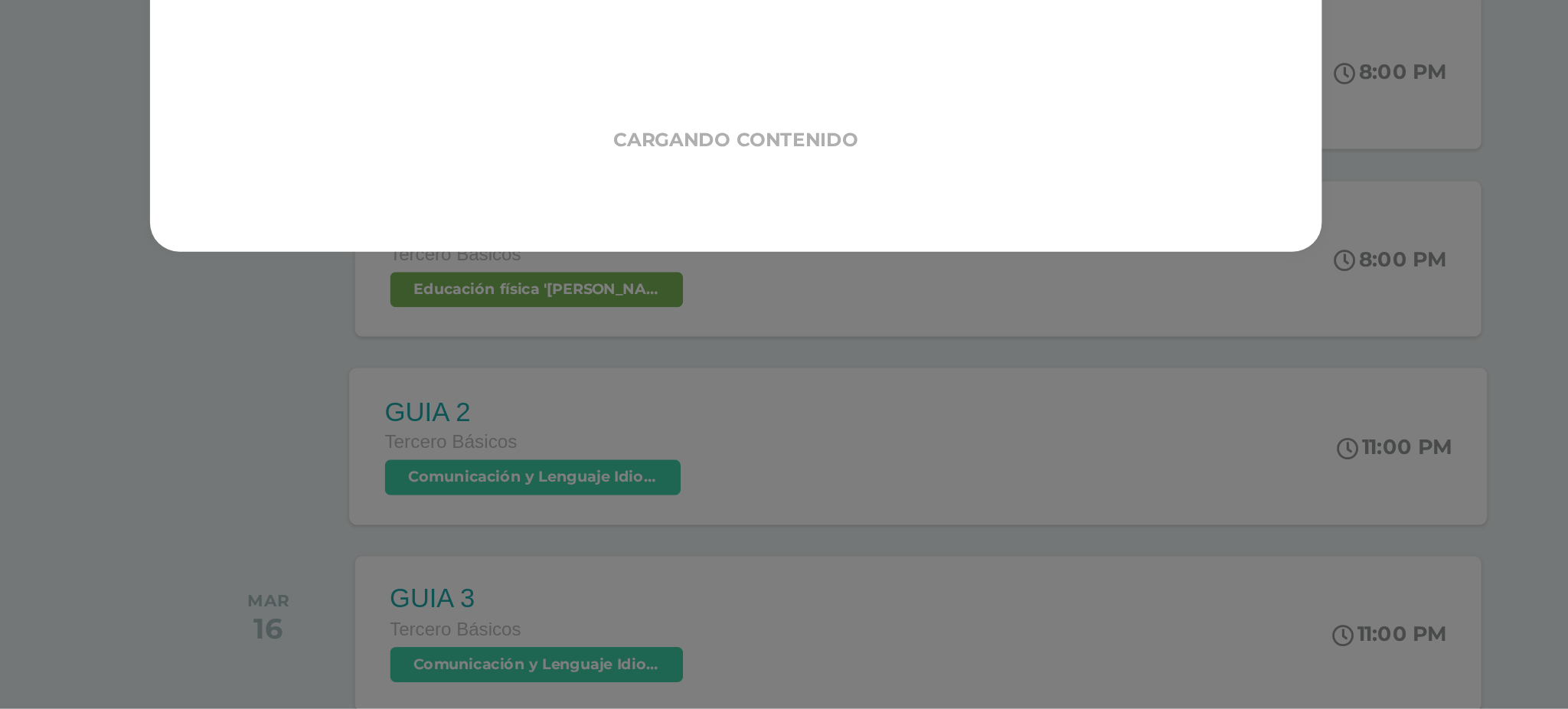
click at [709, 588] on div "GUIA 2 Comunicación y Lenguaje Idioma Extranjero Cargando contenido Loading..." at bounding box center [784, 354] width 1568 height 709
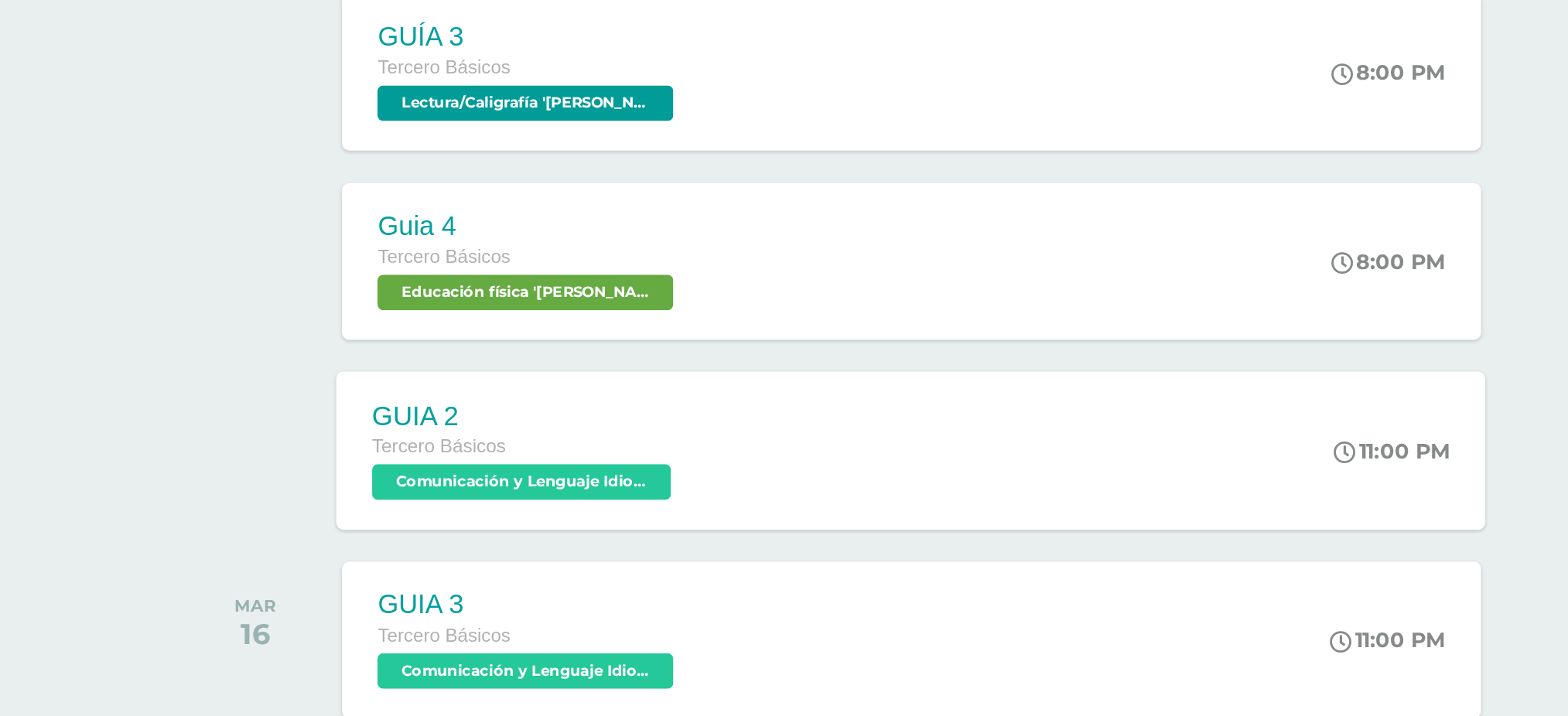
click at [716, 594] on span "Comunicación y Lenguaje Idioma Extranjero 'Arquimedes'" at bounding box center [677, 594] width 156 height 19
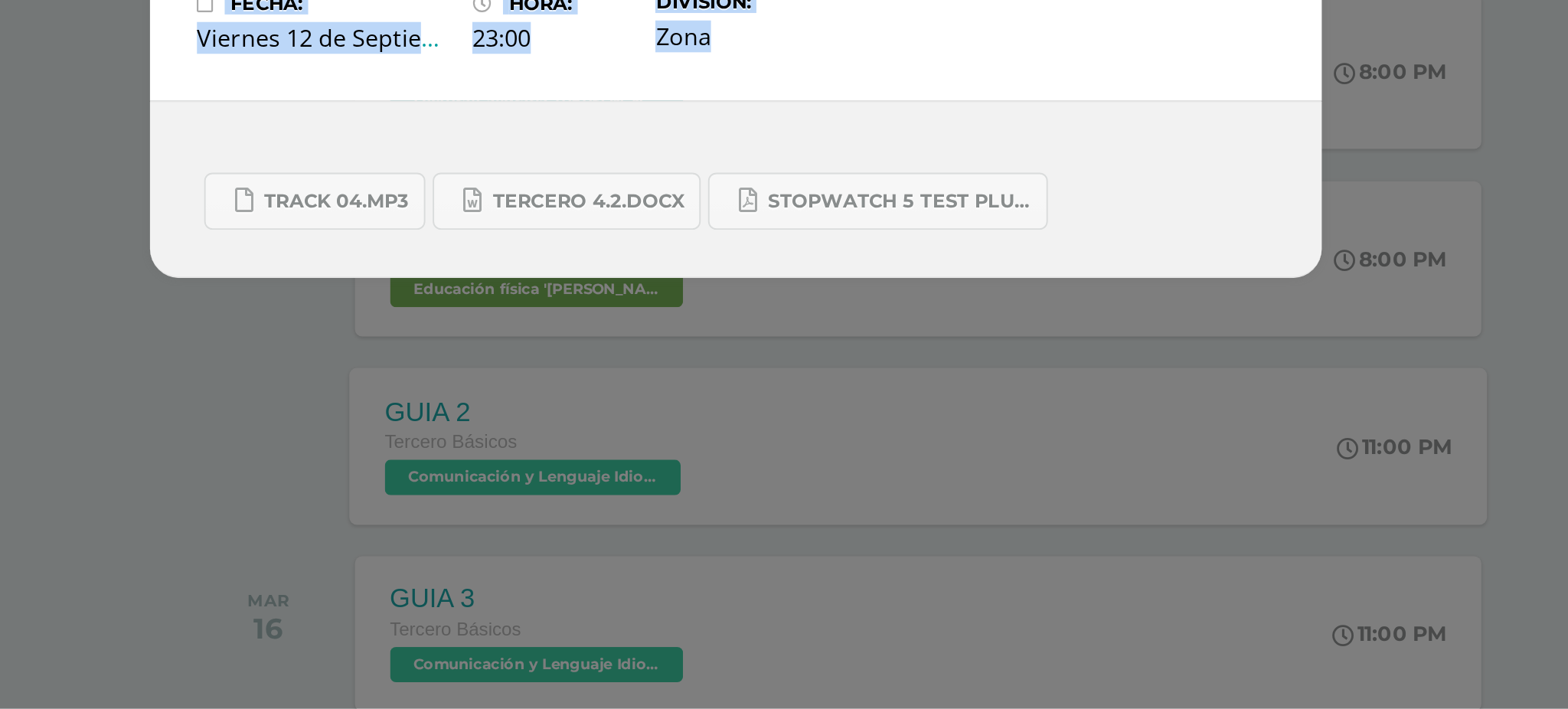
click at [709, 588] on div "GUIA 2 Comunicación y Lenguaje Idioma Extranjero Fecha: Viernes 12 de Septiembr…" at bounding box center [784, 354] width 1568 height 709
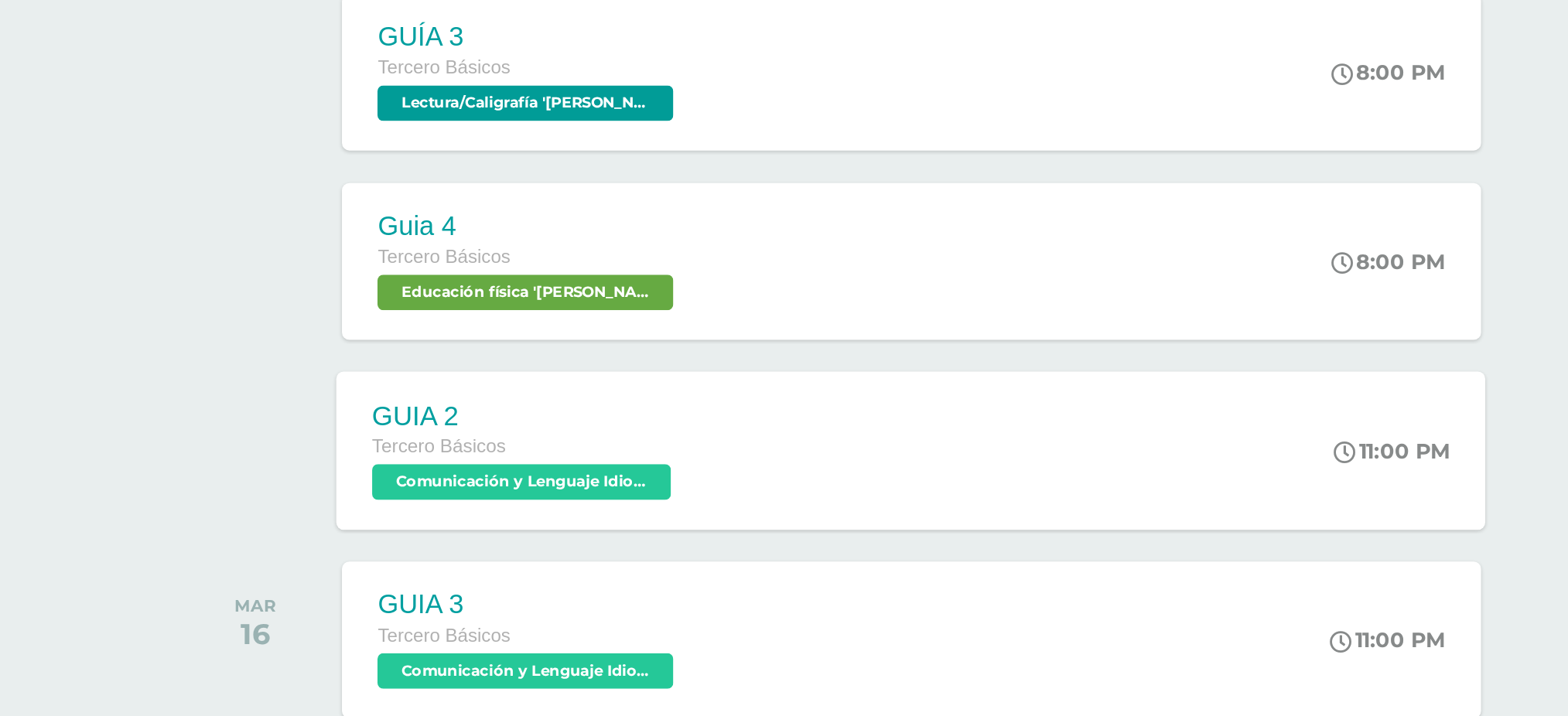
click at [716, 594] on span "Comunicación y Lenguaje Idioma Extranjero 'Arquimedes'" at bounding box center [677, 594] width 156 height 19
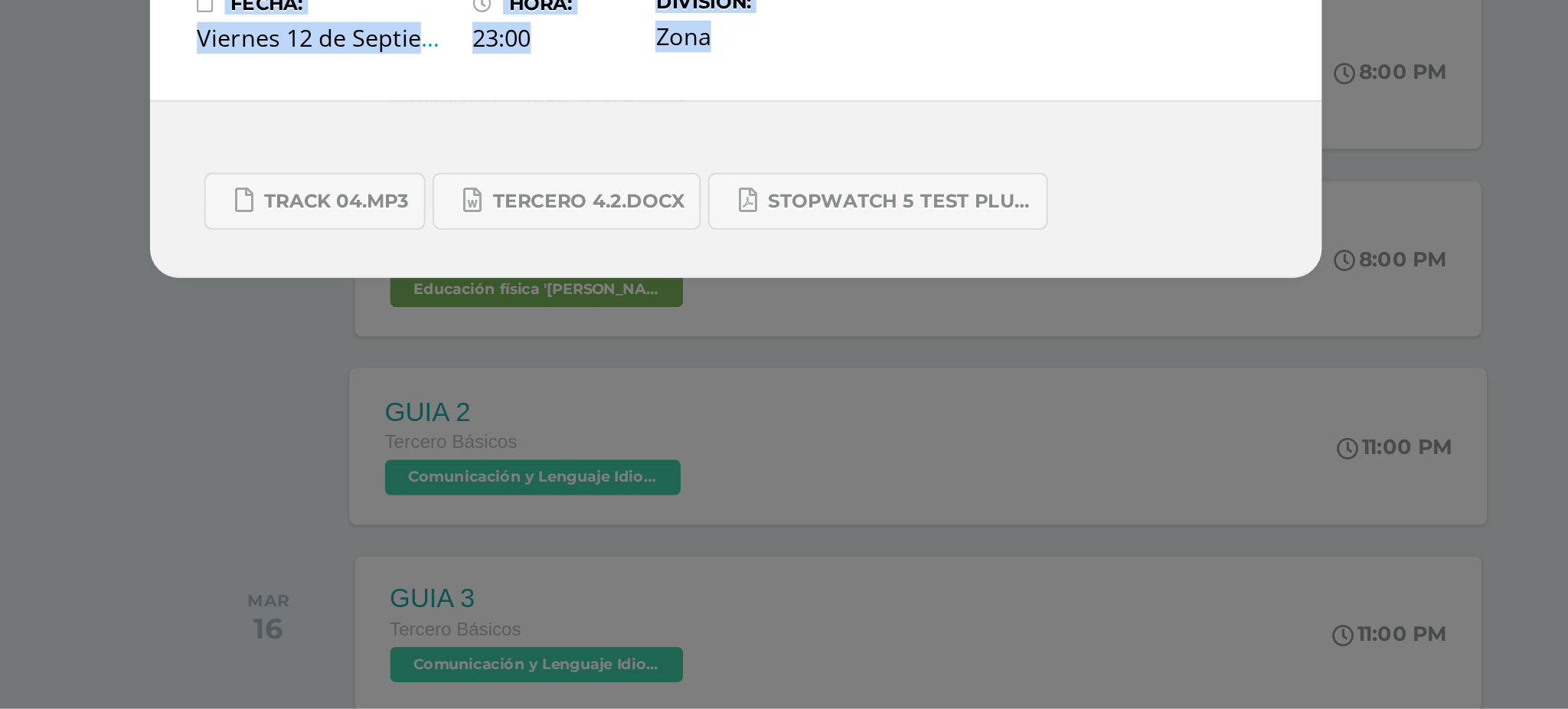
click at [709, 588] on div "GUIA 2 Comunicación y Lenguaje Idioma Extranjero Fecha: Viernes 12 de Septiembr…" at bounding box center [784, 354] width 1568 height 709
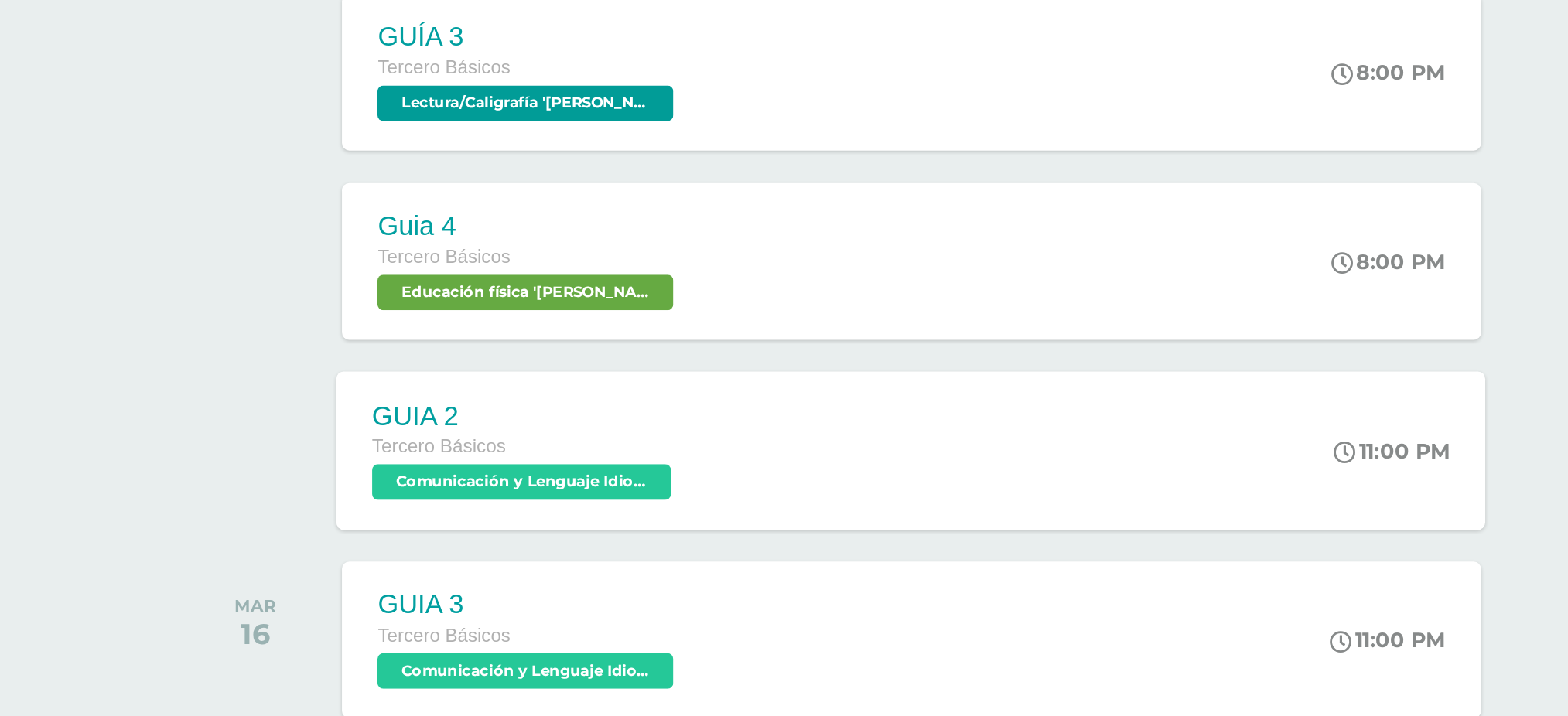
click at [716, 594] on span "Comunicación y Lenguaje Idioma Extranjero 'Arquimedes'" at bounding box center [677, 594] width 156 height 19
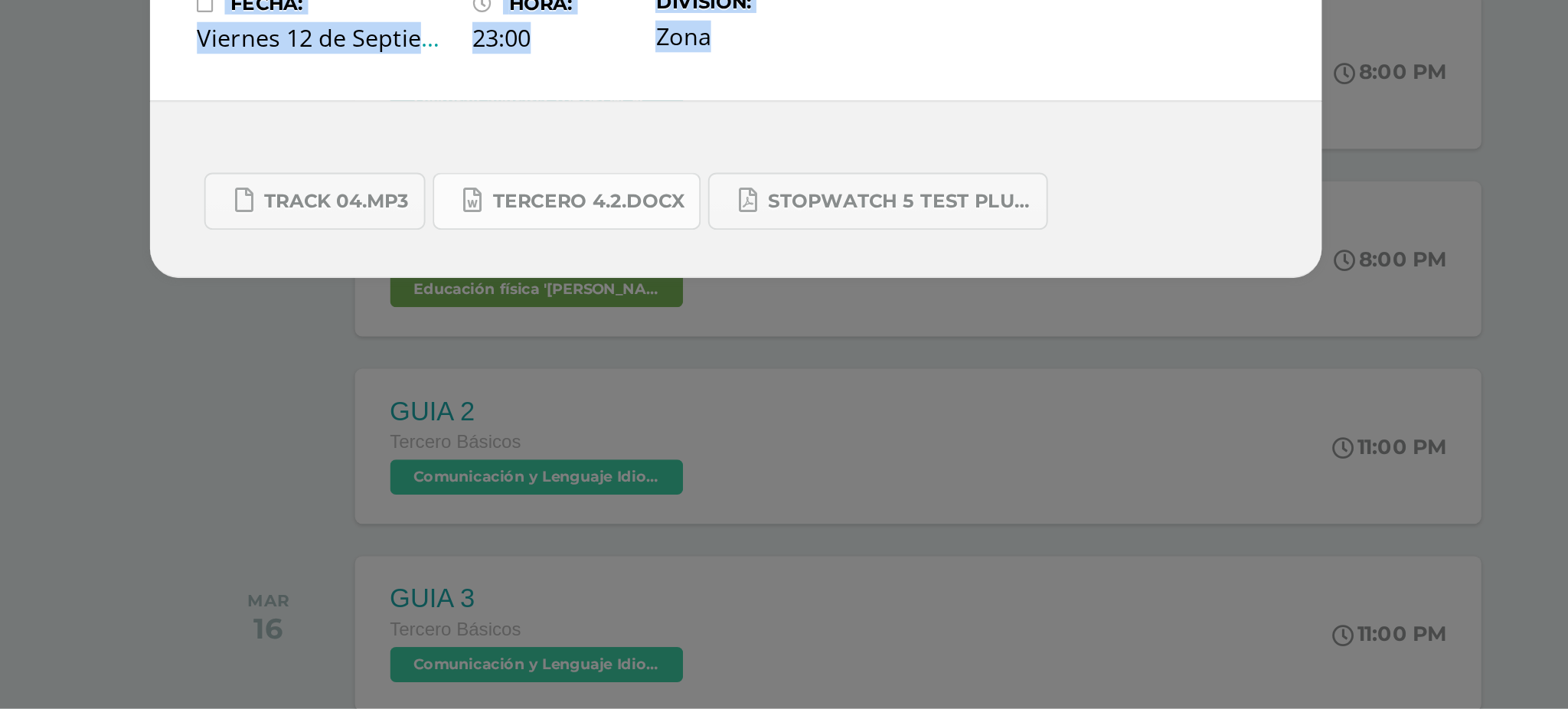
click at [744, 441] on span "TERCERO 4.2.docx" at bounding box center [707, 444] width 100 height 12
click at [694, 444] on span "TERCERO 4.2.docx" at bounding box center [707, 444] width 100 height 12
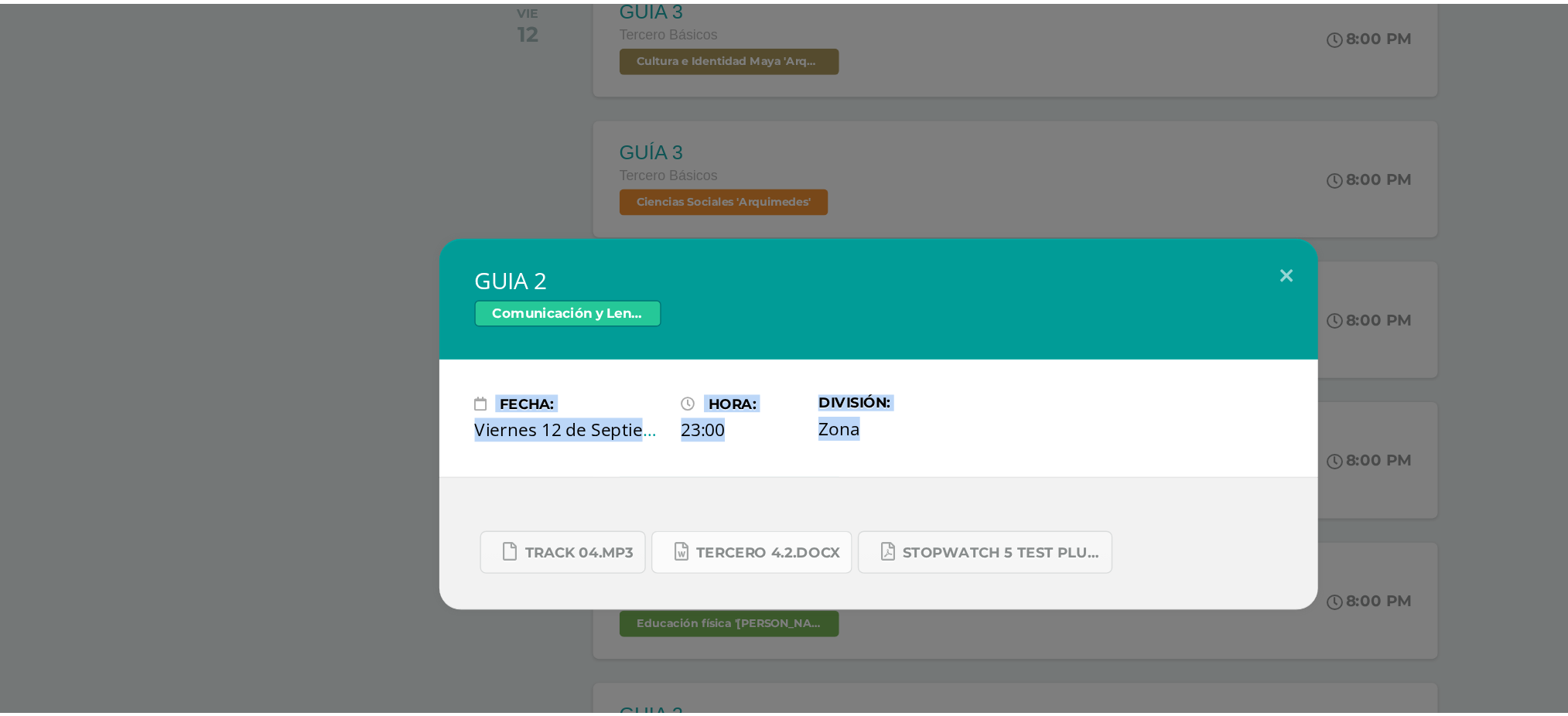
scroll to position [656, 0]
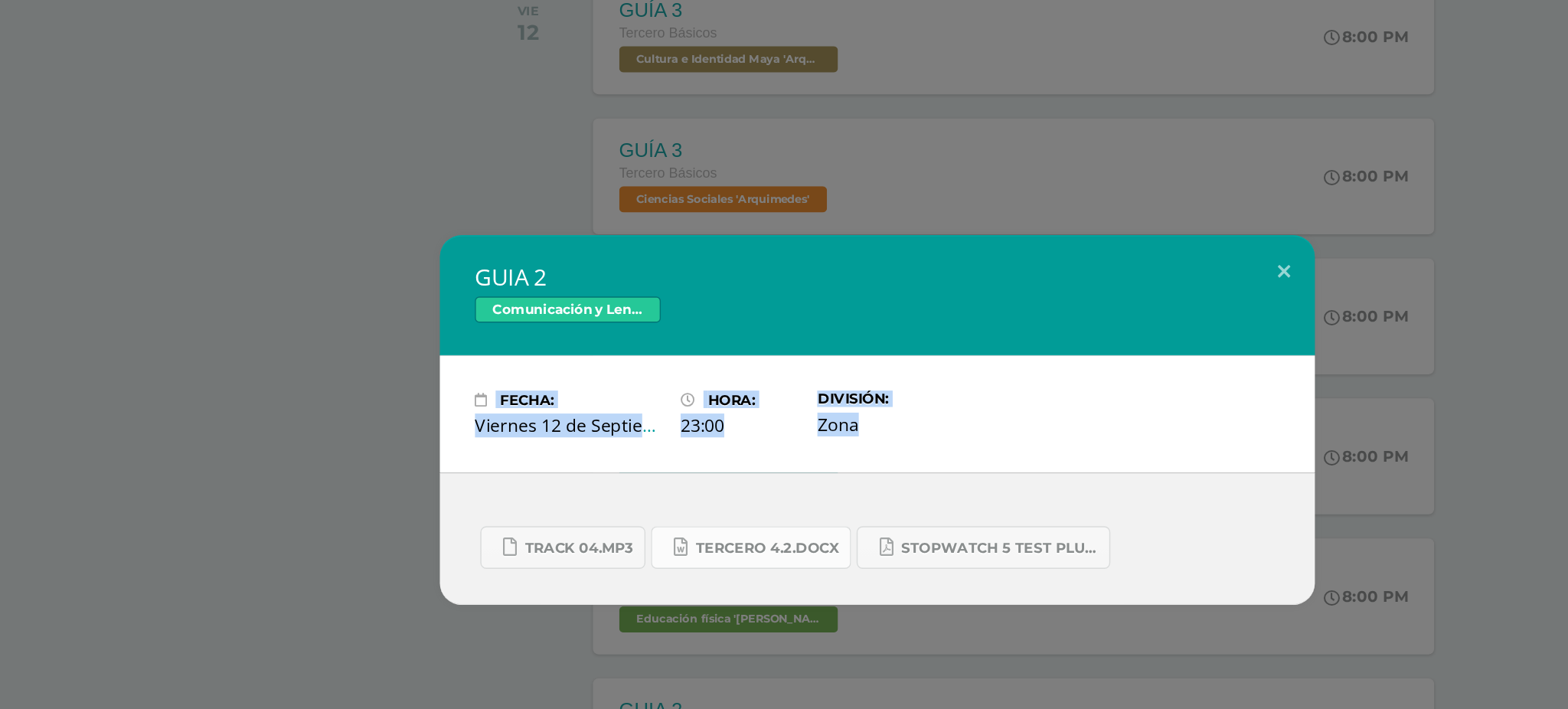
click at [694, 439] on span "TERCERO 4.2.docx" at bounding box center [707, 444] width 100 height 12
click at [1071, 249] on button at bounding box center [1068, 251] width 44 height 52
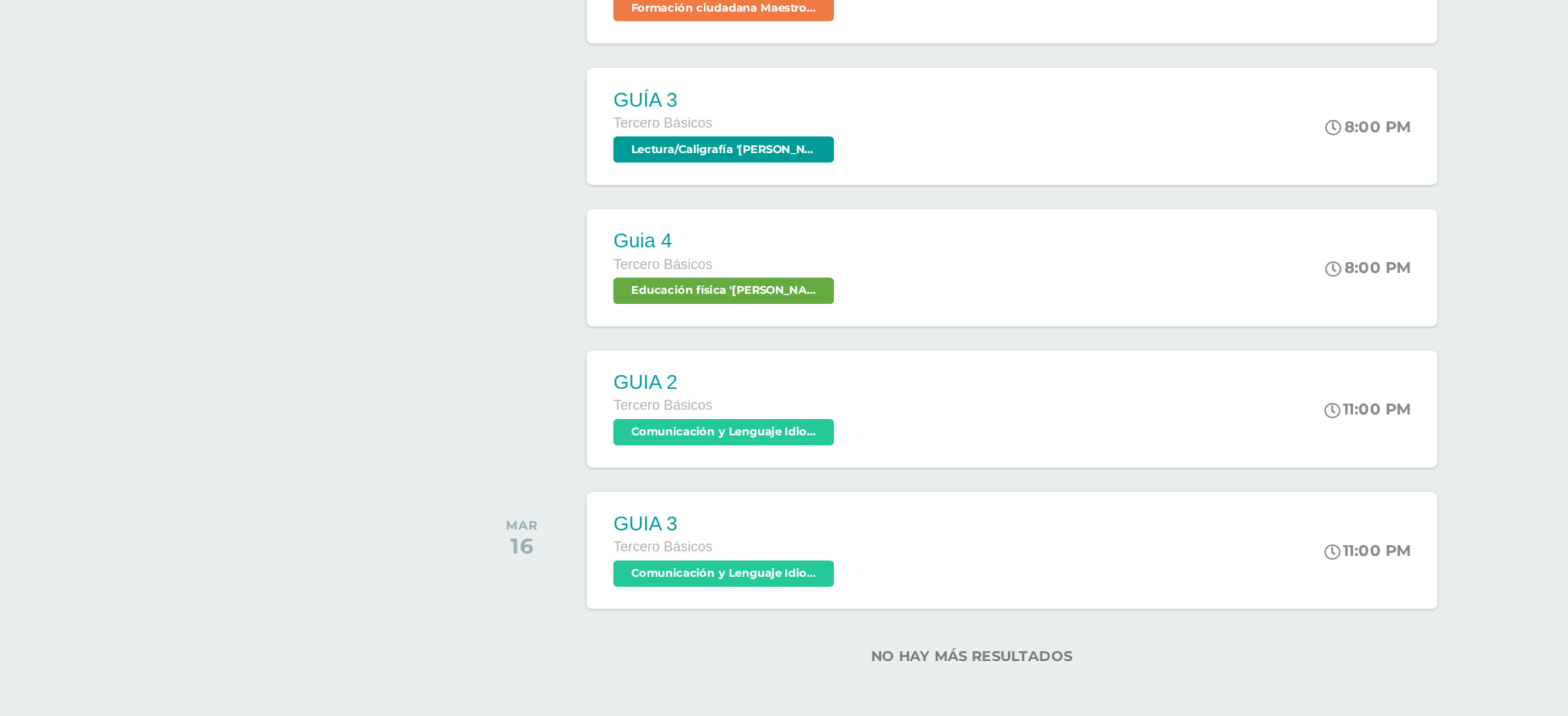
scroll to position [749, 0]
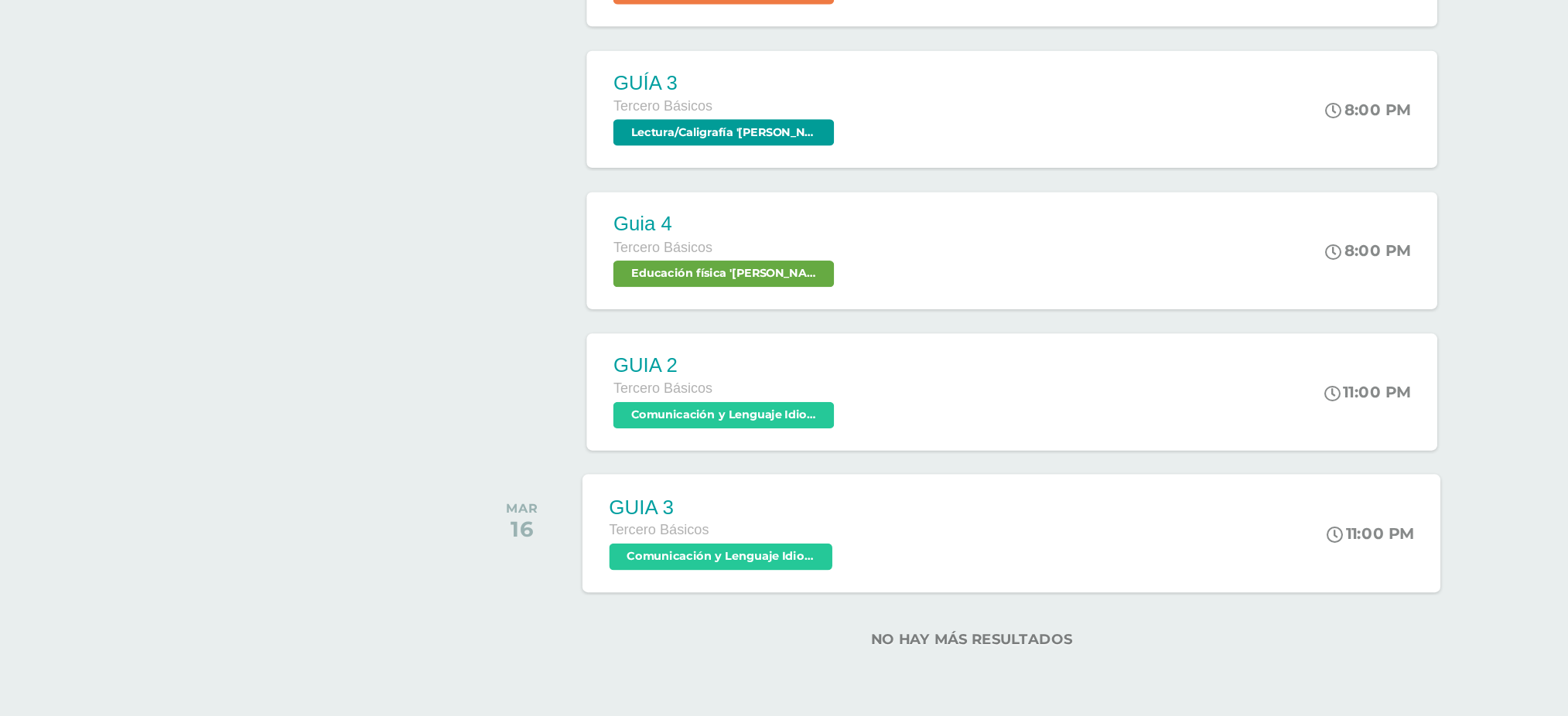
click at [734, 610] on span "Comunicación y Lenguaje Idioma Extranjero 'Arquimedes'" at bounding box center [677, 603] width 156 height 19
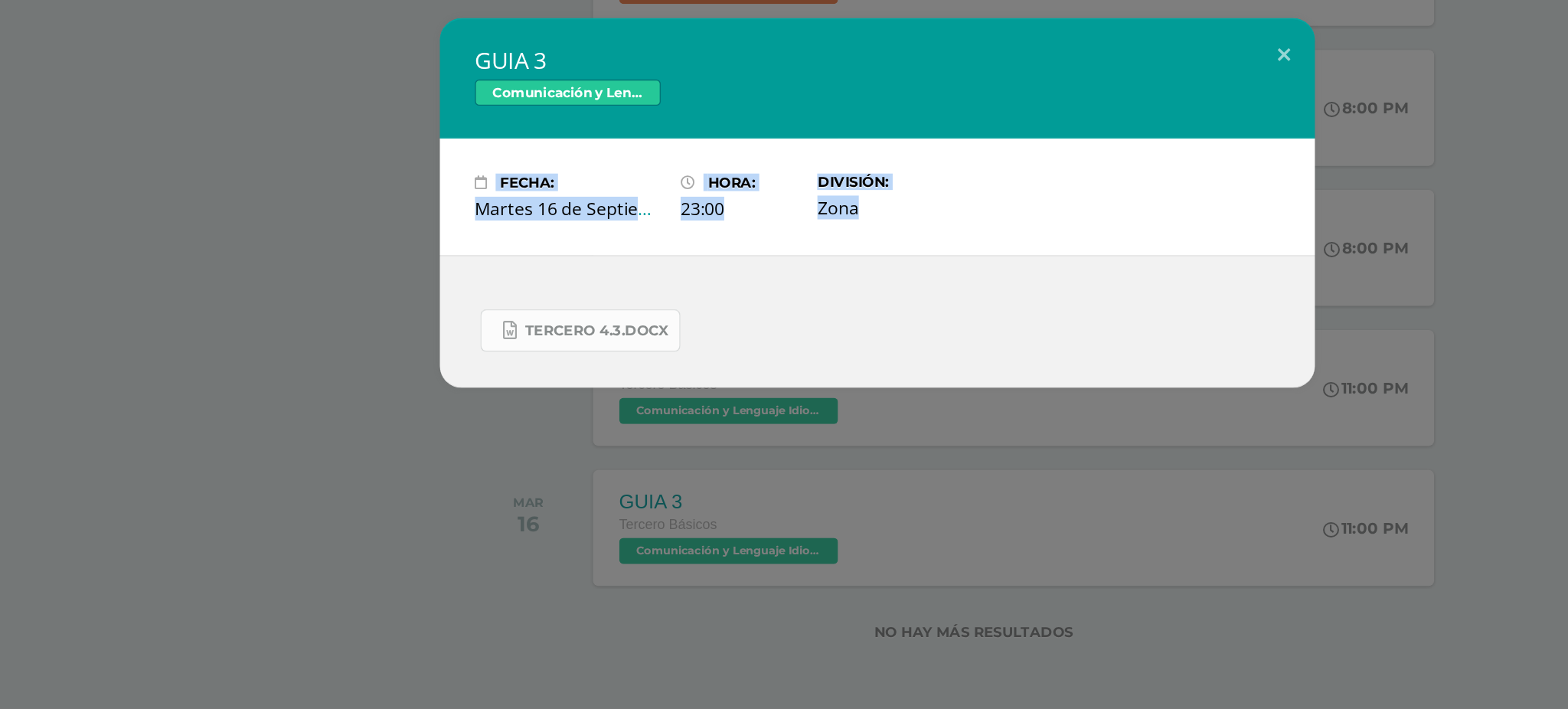
click at [612, 445] on span "TERCERO 4.3.docx" at bounding box center [588, 444] width 100 height 12
click at [1077, 245] on button at bounding box center [1068, 251] width 44 height 52
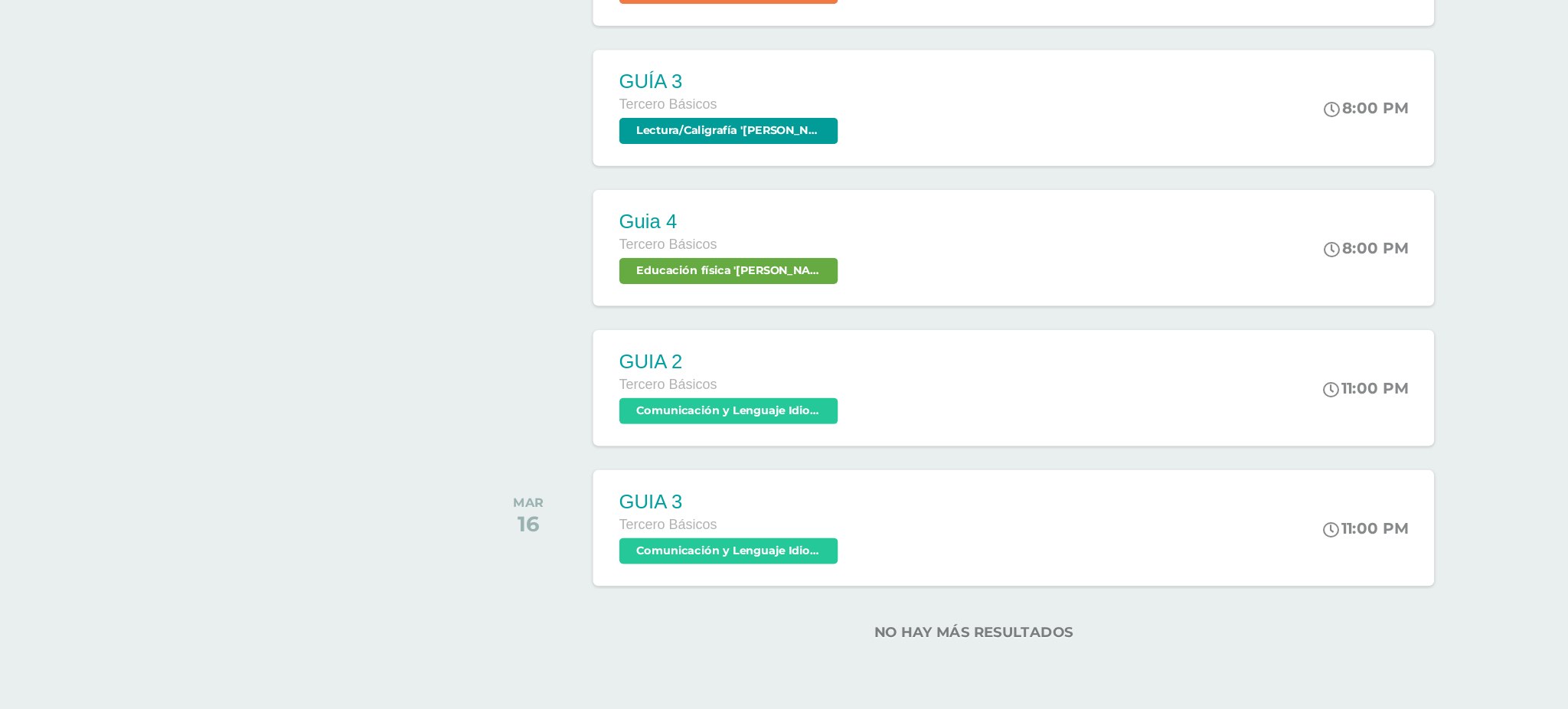
click at [1060, 245] on button at bounding box center [1039, 261] width 39 height 47
